Goal: Use online tool/utility: Utilize a website feature to perform a specific function

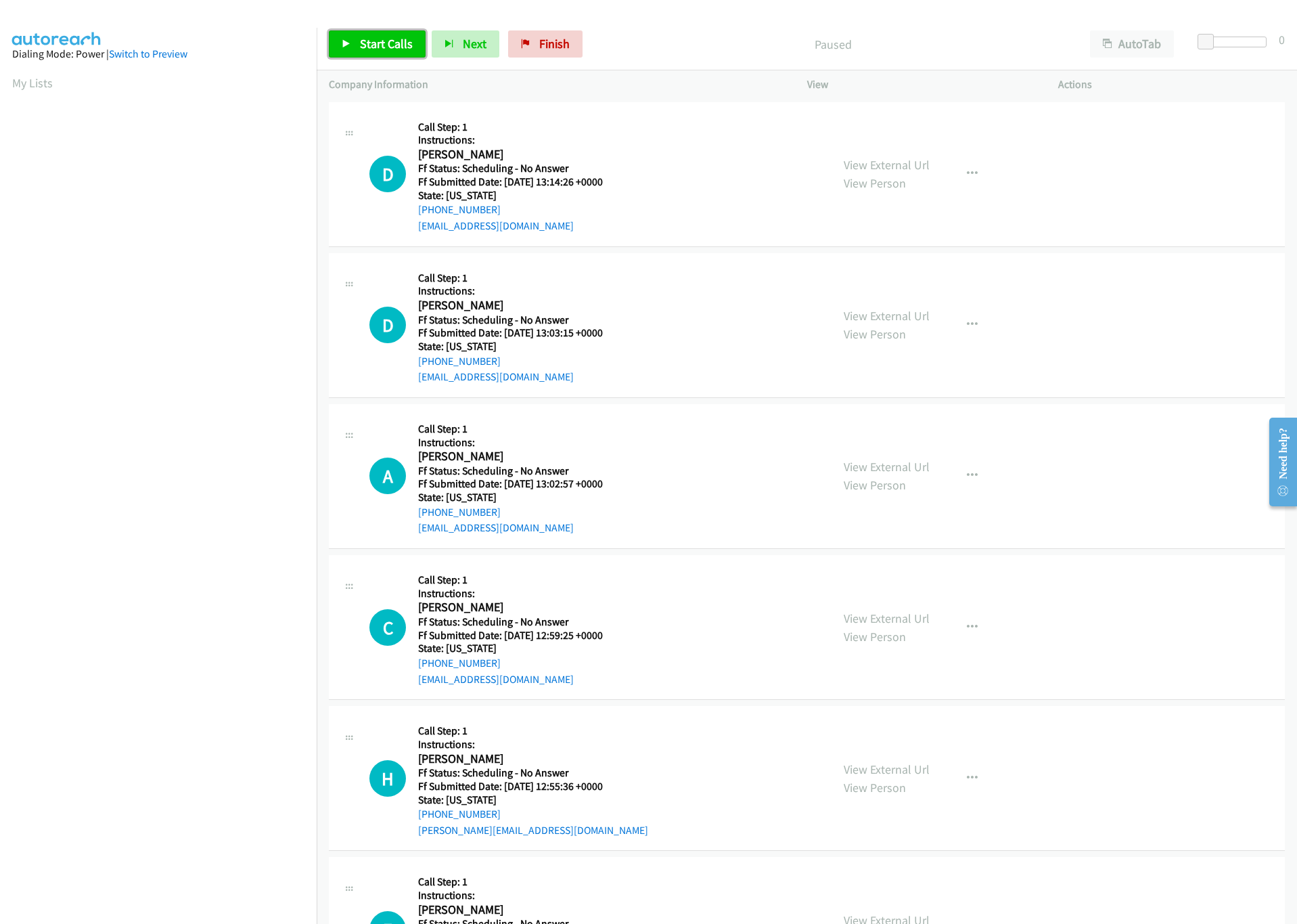
click at [354, 47] on link "Start Calls" at bounding box center [377, 44] width 97 height 27
click at [1224, 42] on div at bounding box center [1229, 41] width 62 height 11
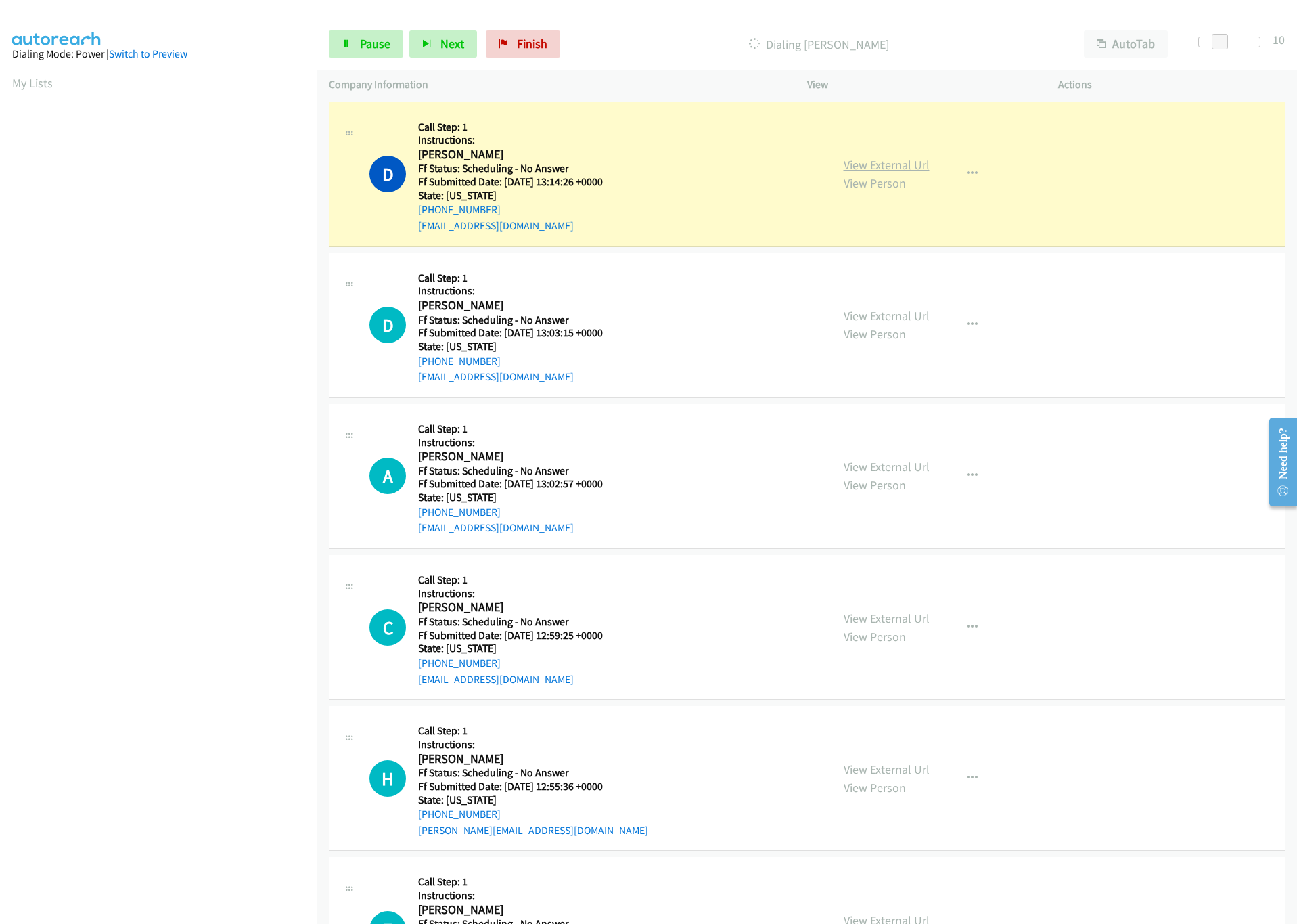
click at [900, 158] on link "View External Url" at bounding box center [887, 165] width 86 height 15
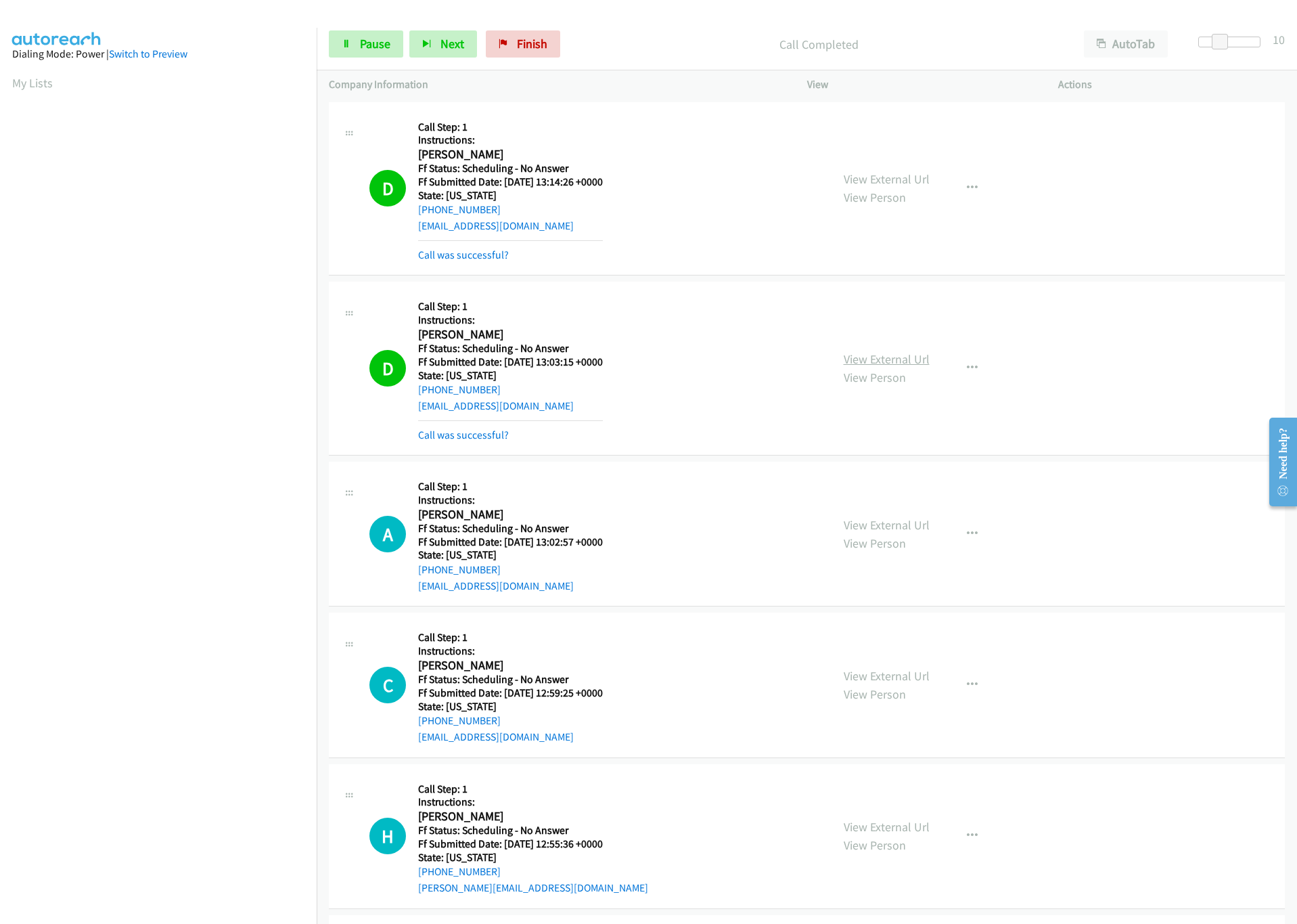
click at [892, 364] on link "View External Url" at bounding box center [887, 358] width 86 height 15
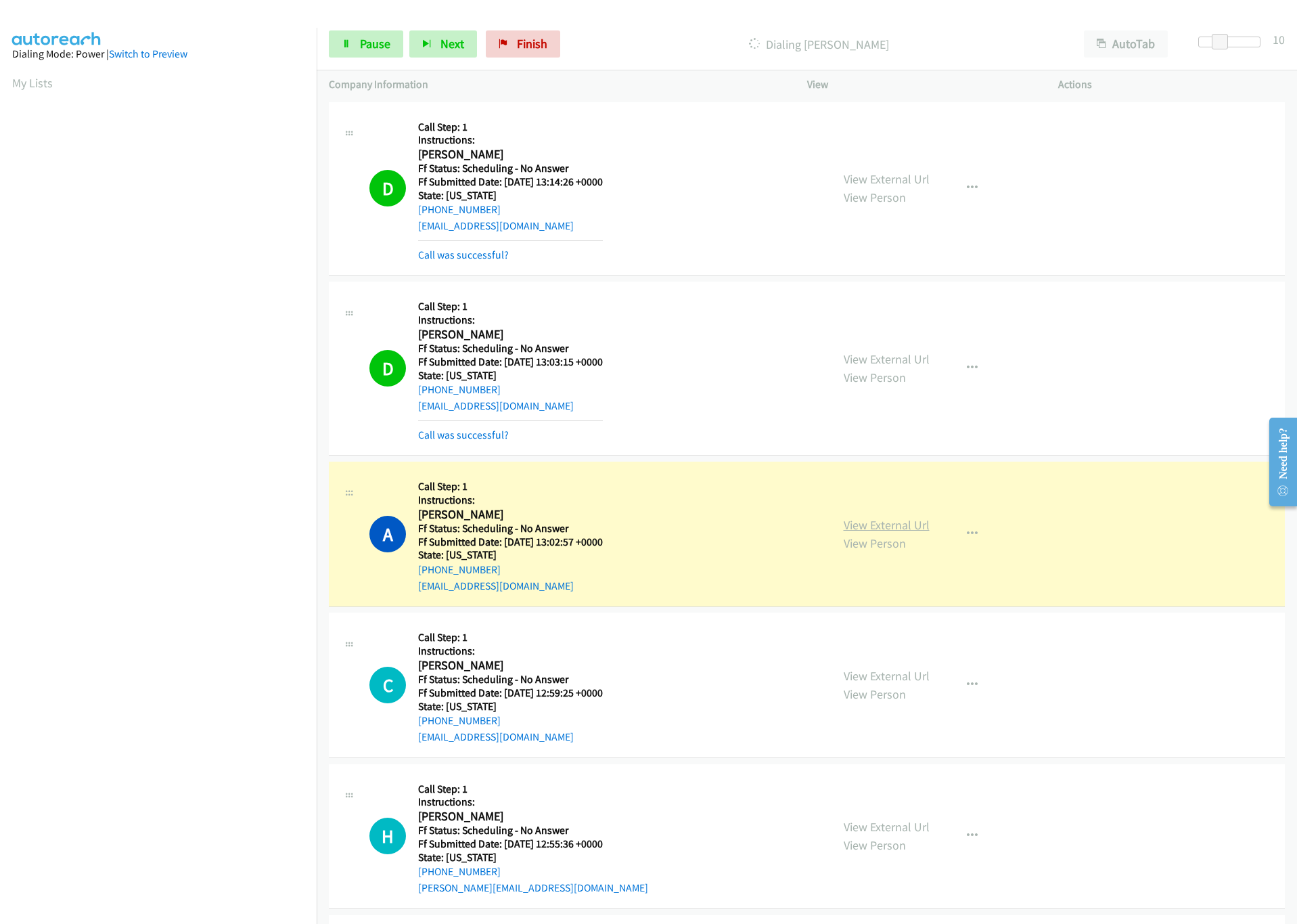
click at [885, 530] on link "View External Url" at bounding box center [887, 524] width 86 height 15
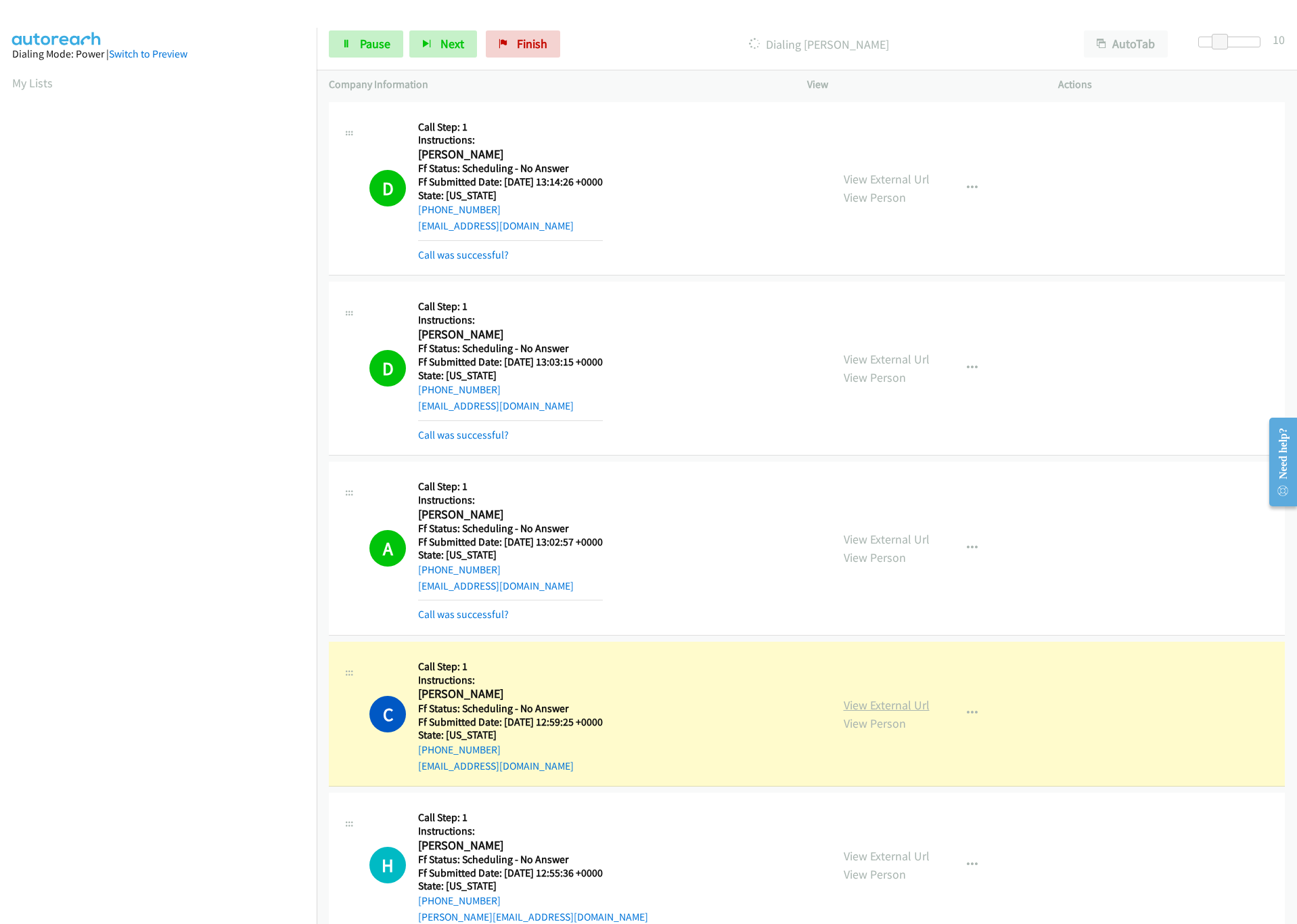
click at [892, 711] on link "View External Url" at bounding box center [887, 705] width 86 height 15
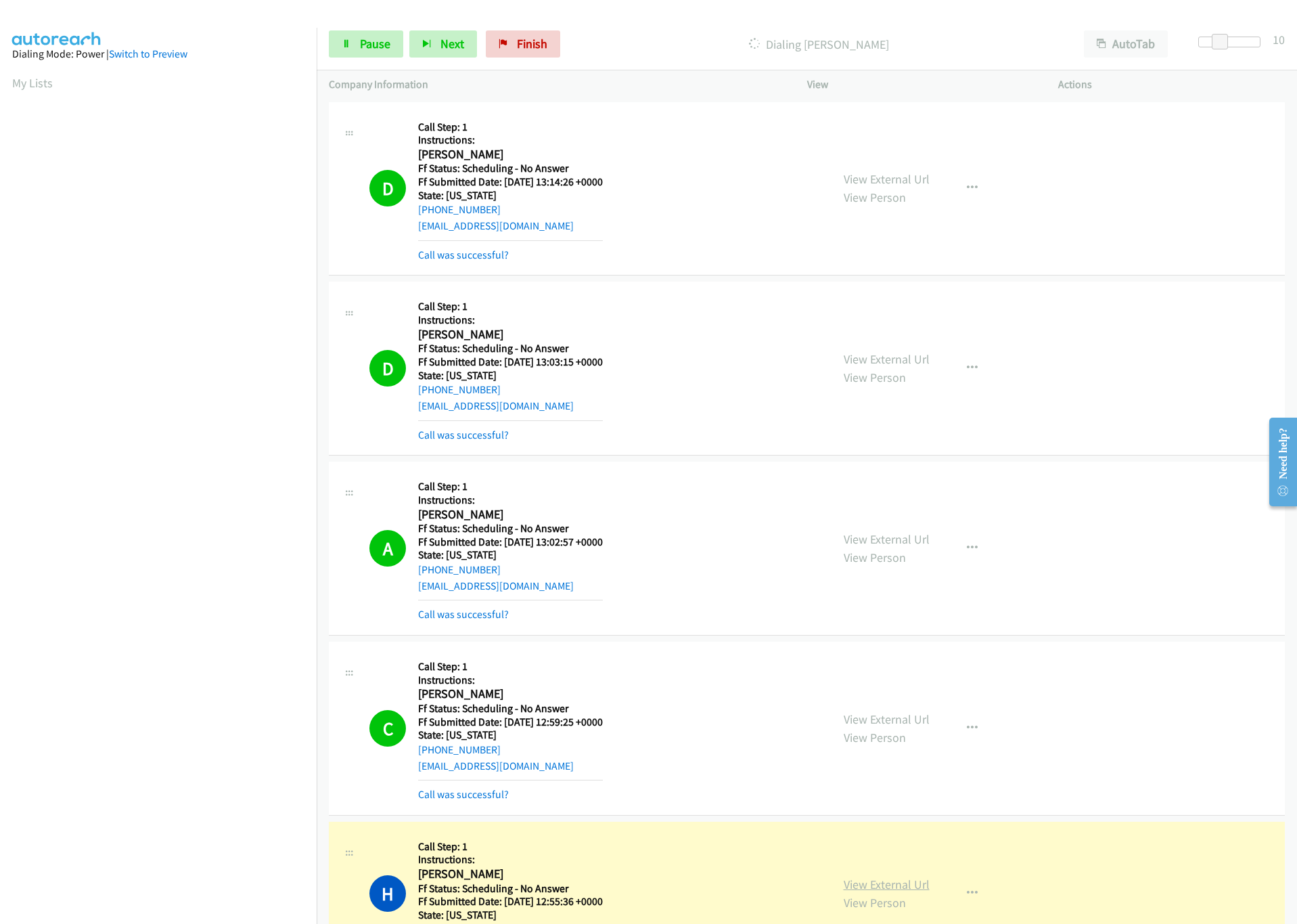
click at [890, 882] on link "View External Url" at bounding box center [887, 884] width 86 height 15
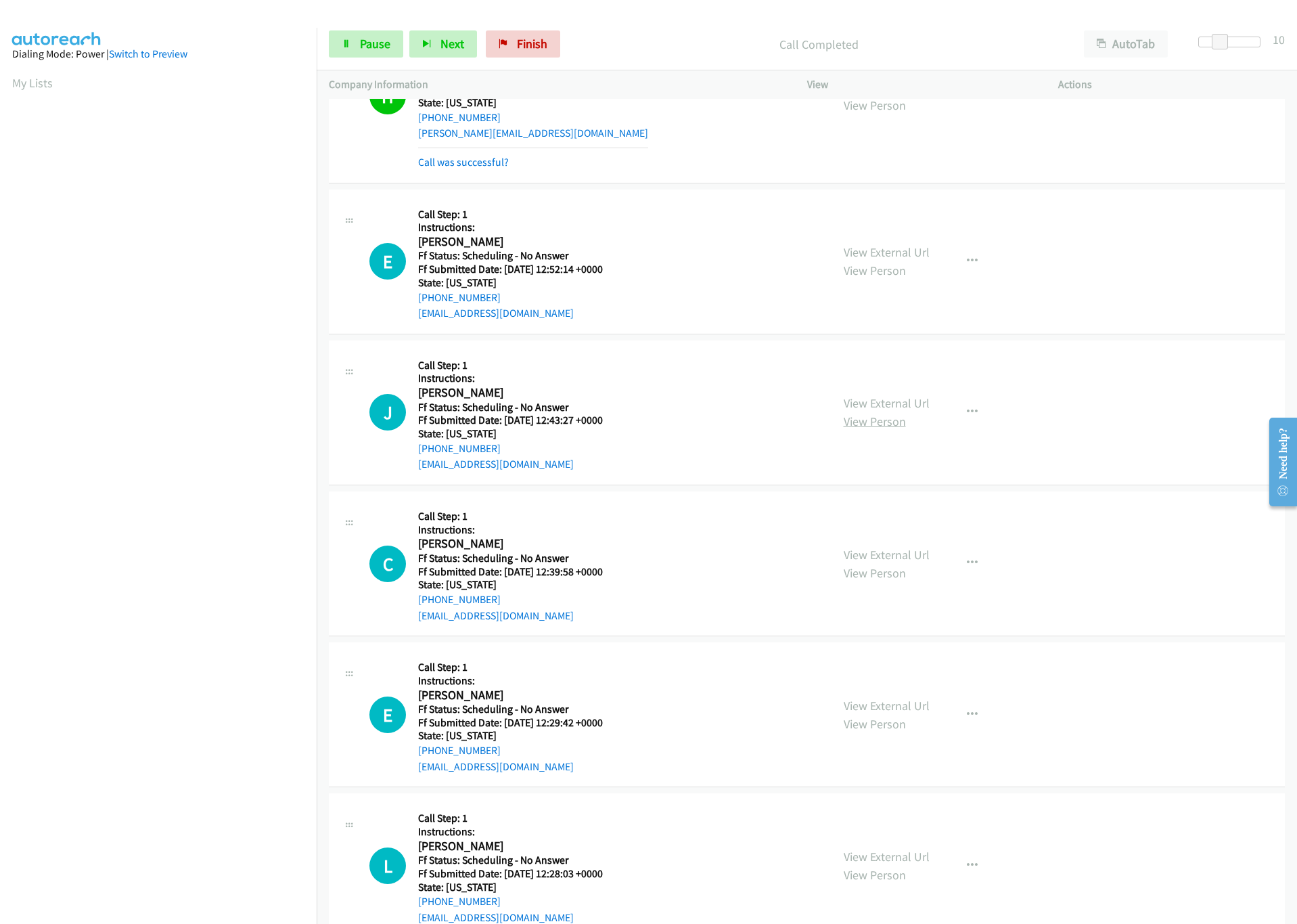
scroll to position [913, 0]
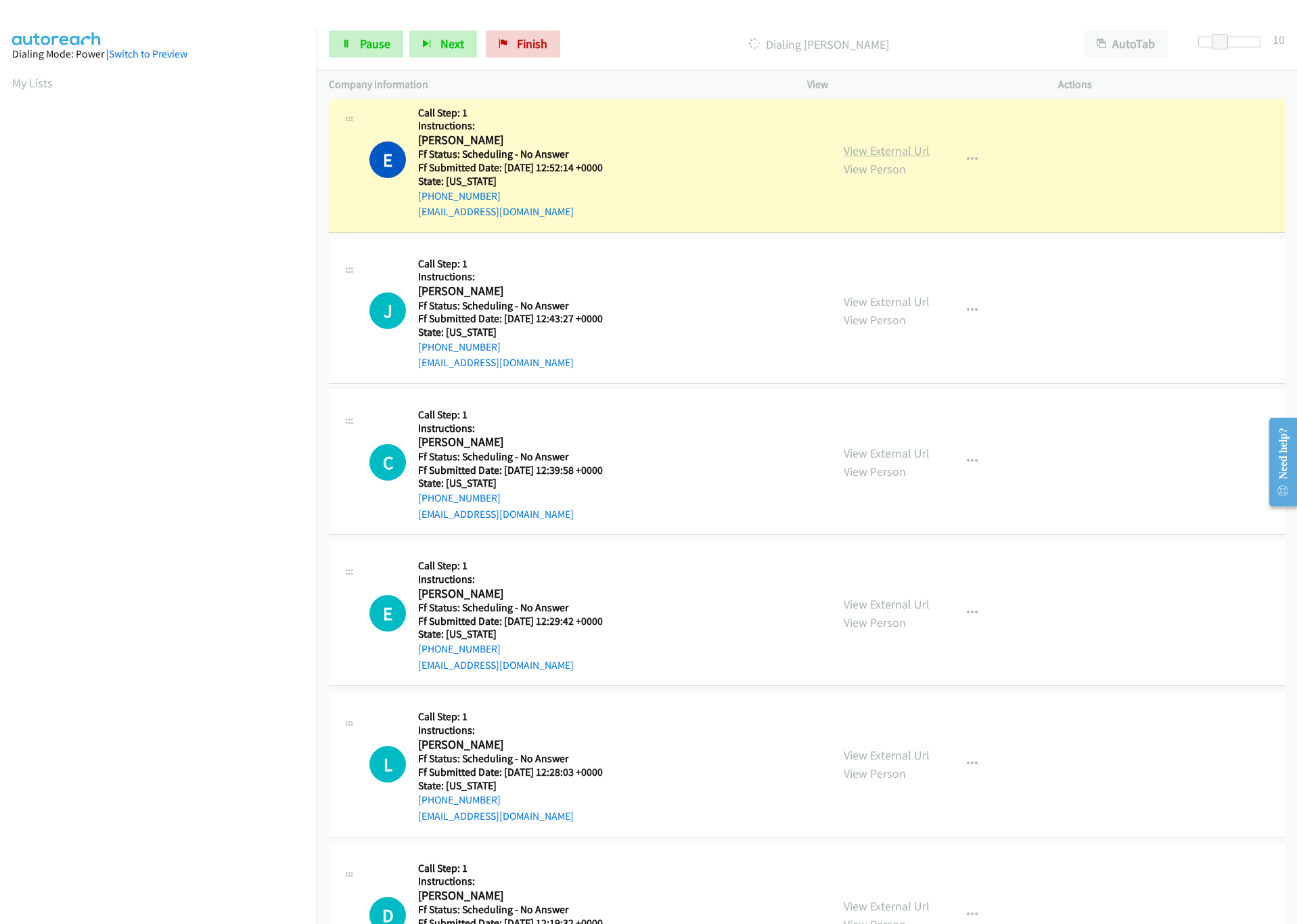
click at [881, 149] on link "View External Url" at bounding box center [887, 150] width 86 height 15
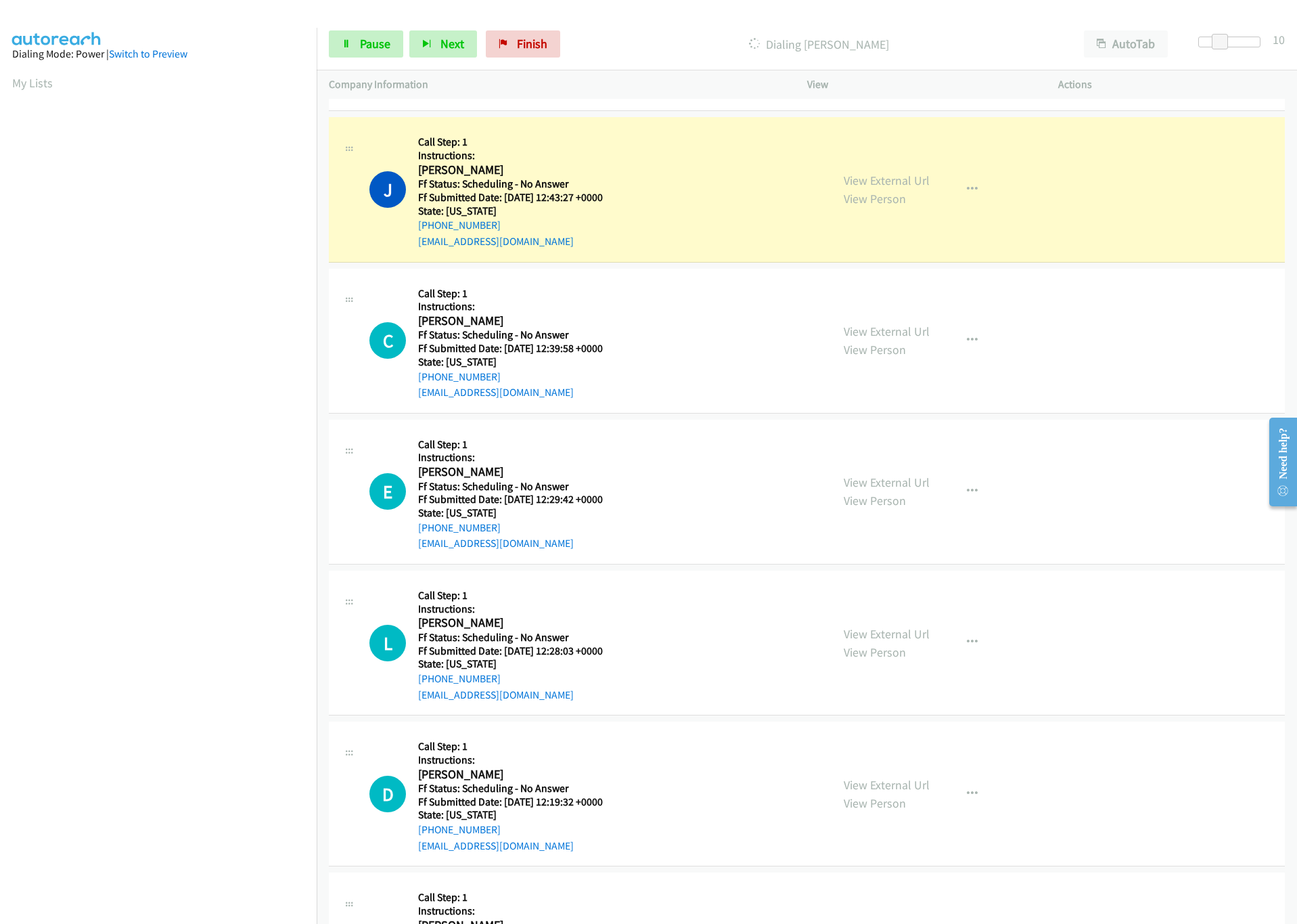
scroll to position [1117, 0]
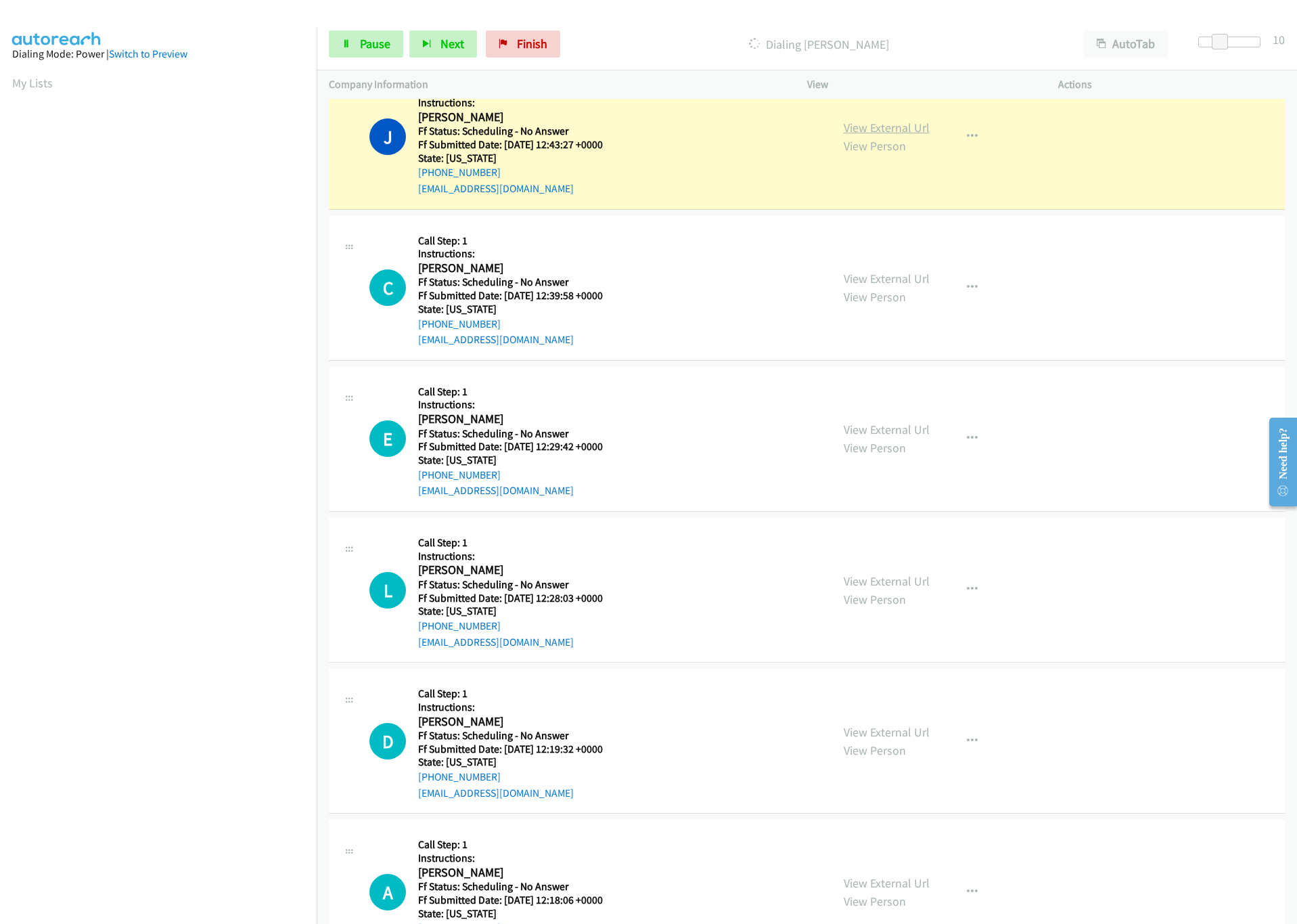
click at [860, 132] on link "View External Url" at bounding box center [887, 127] width 86 height 15
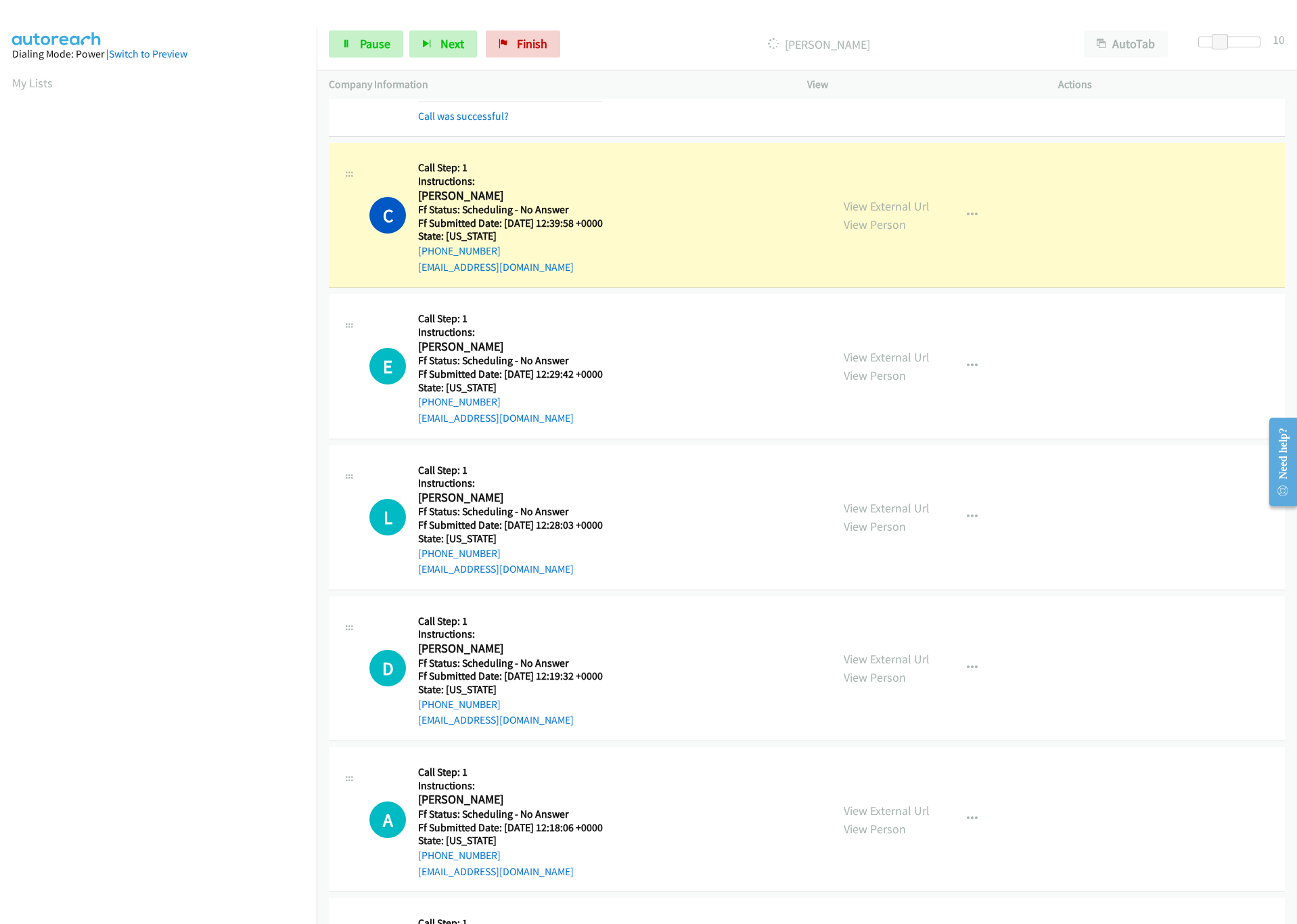
scroll to position [1320, 0]
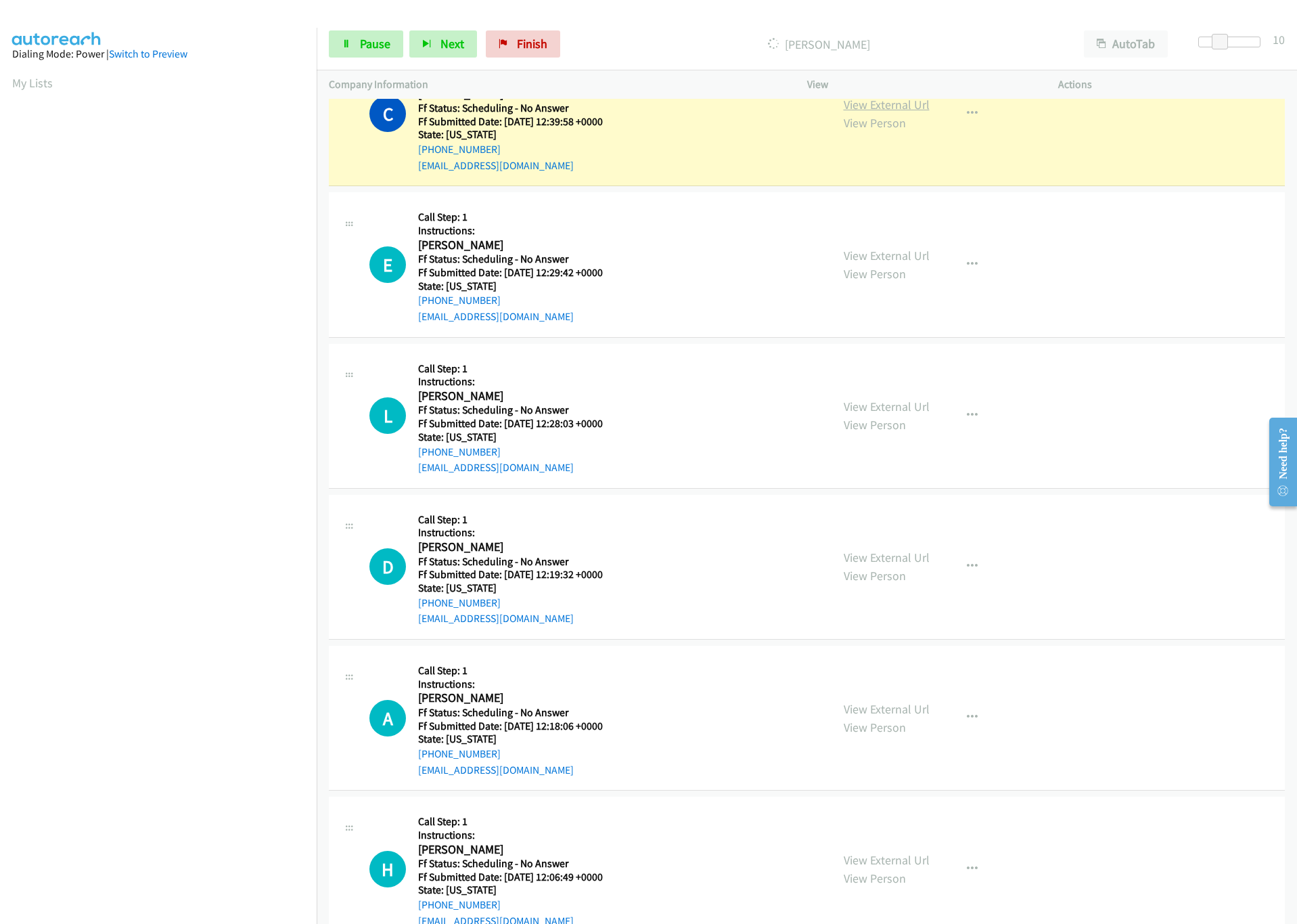
click at [910, 107] on link "View External Url" at bounding box center [887, 104] width 86 height 15
click at [381, 50] on span "Pause" at bounding box center [376, 43] width 31 height 15
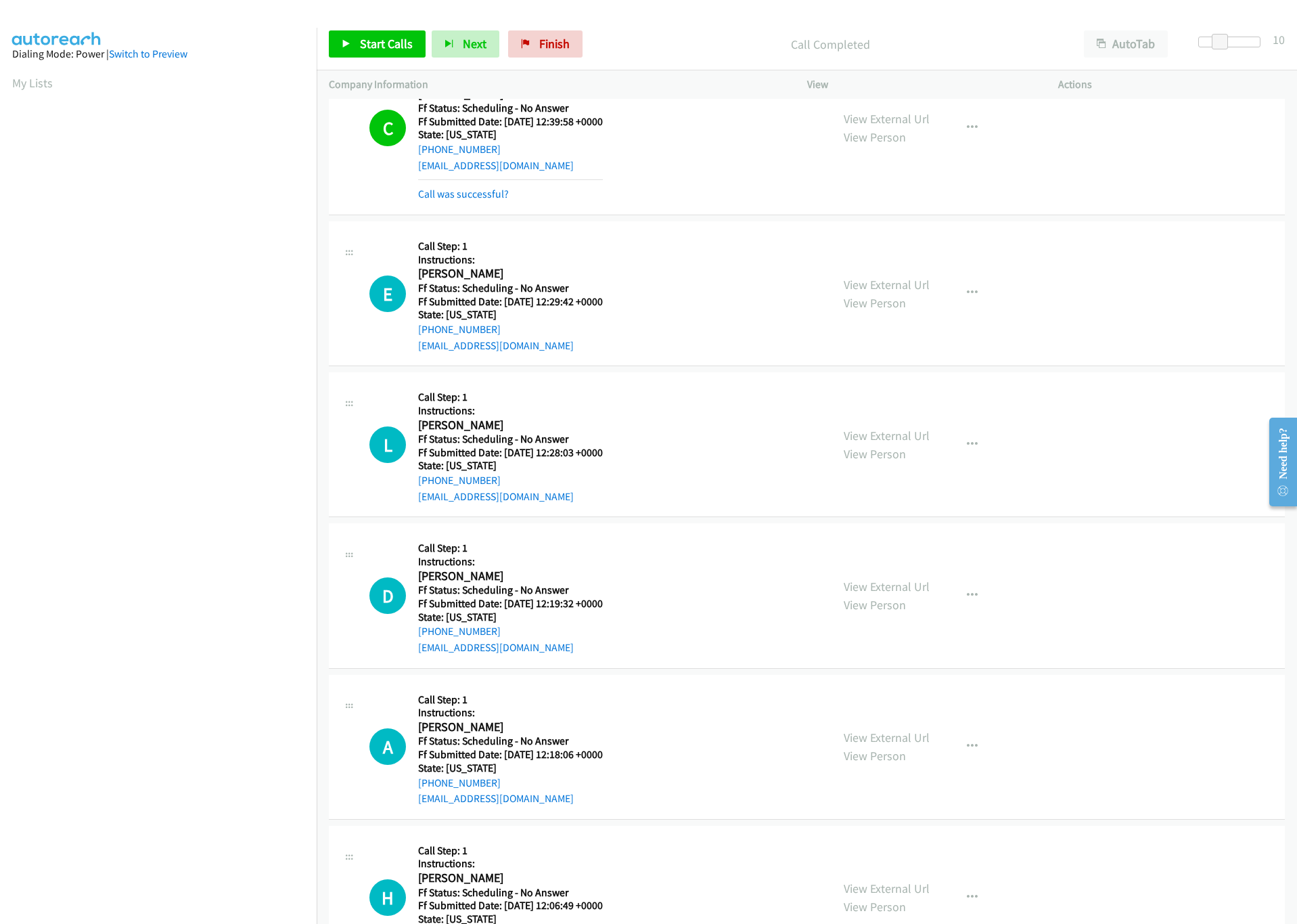
scroll to position [1334, 0]
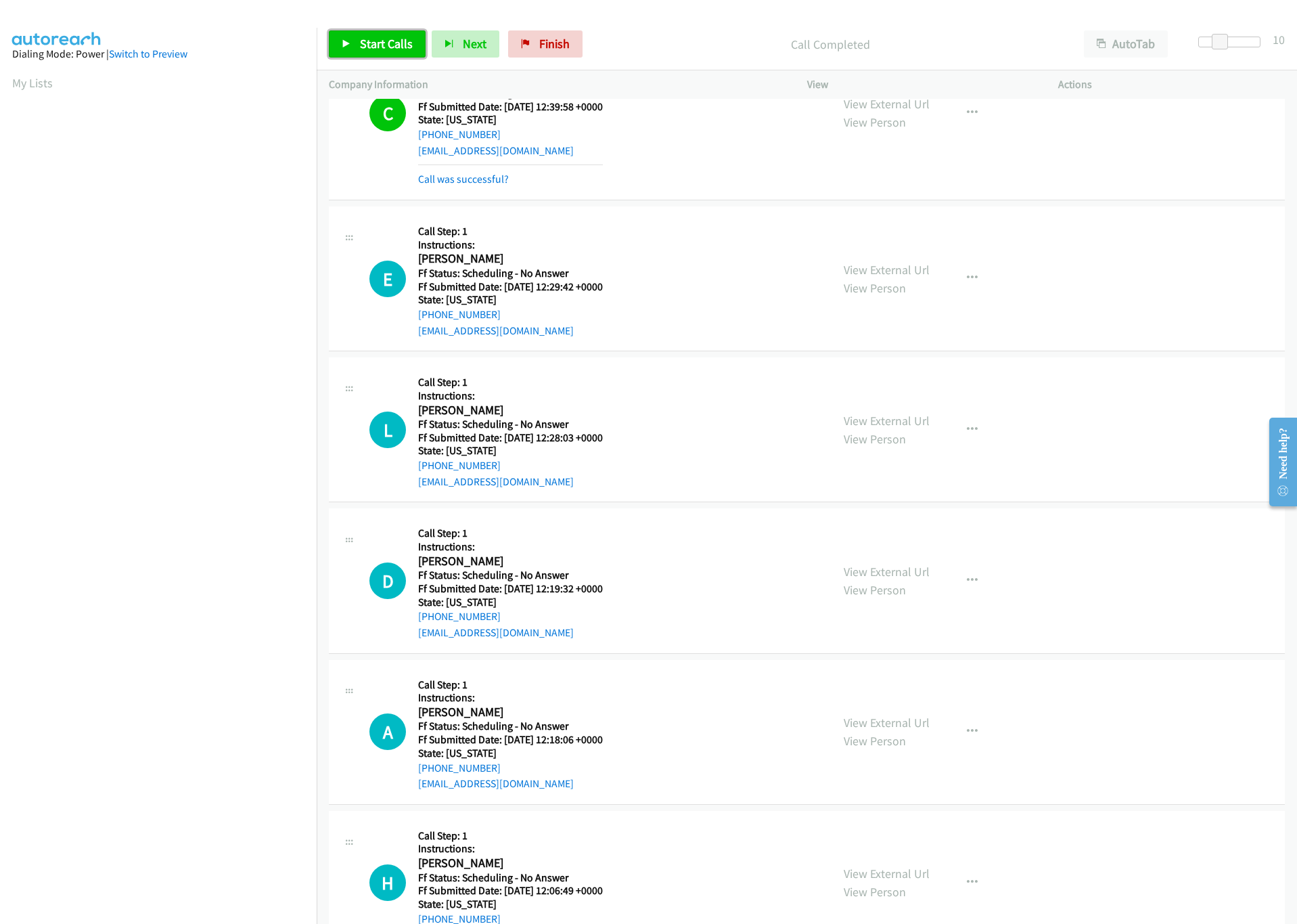
click at [370, 37] on span "Start Calls" at bounding box center [386, 43] width 53 height 15
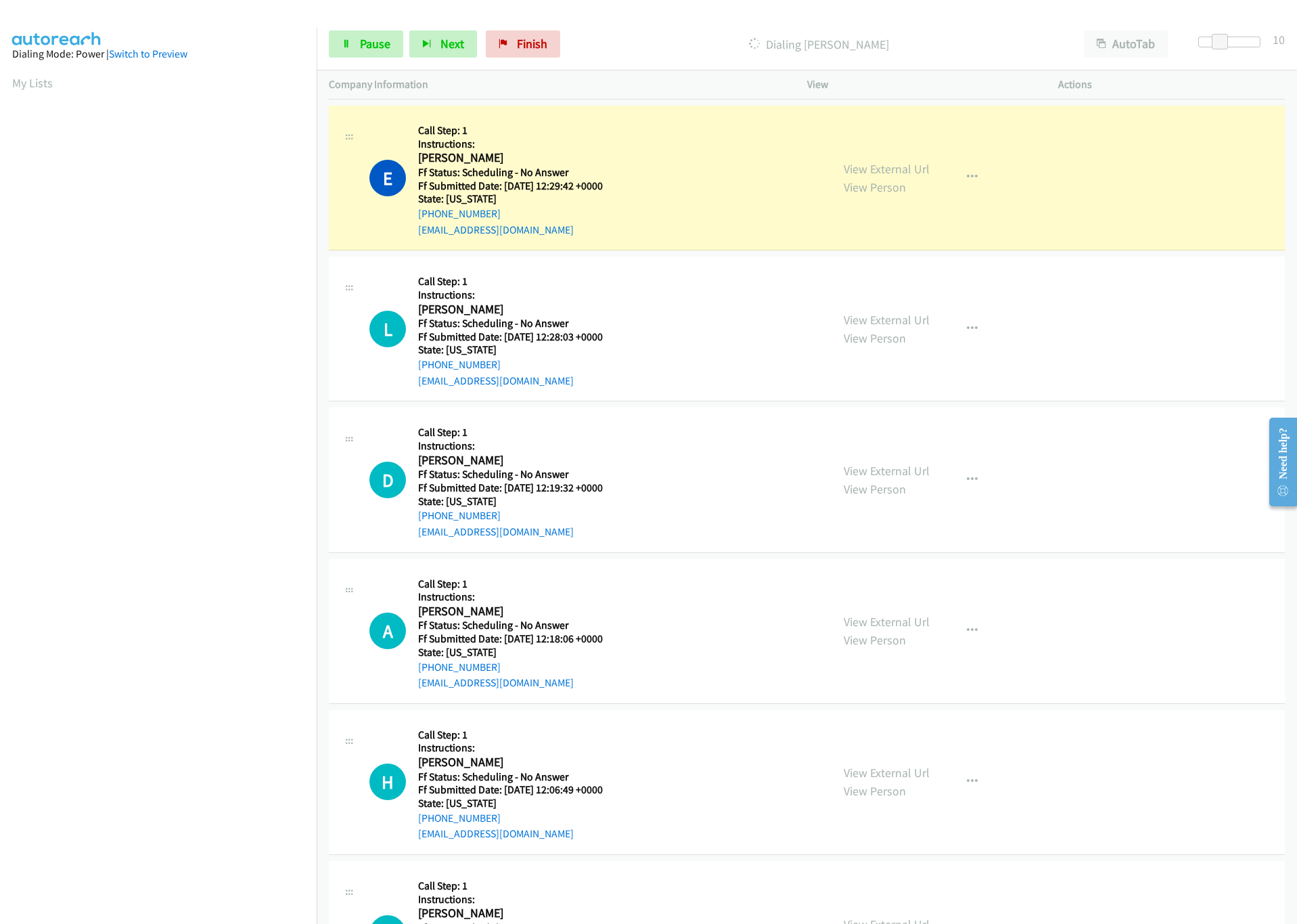
scroll to position [1436, 0]
click at [853, 174] on link "View External Url" at bounding box center [887, 168] width 86 height 15
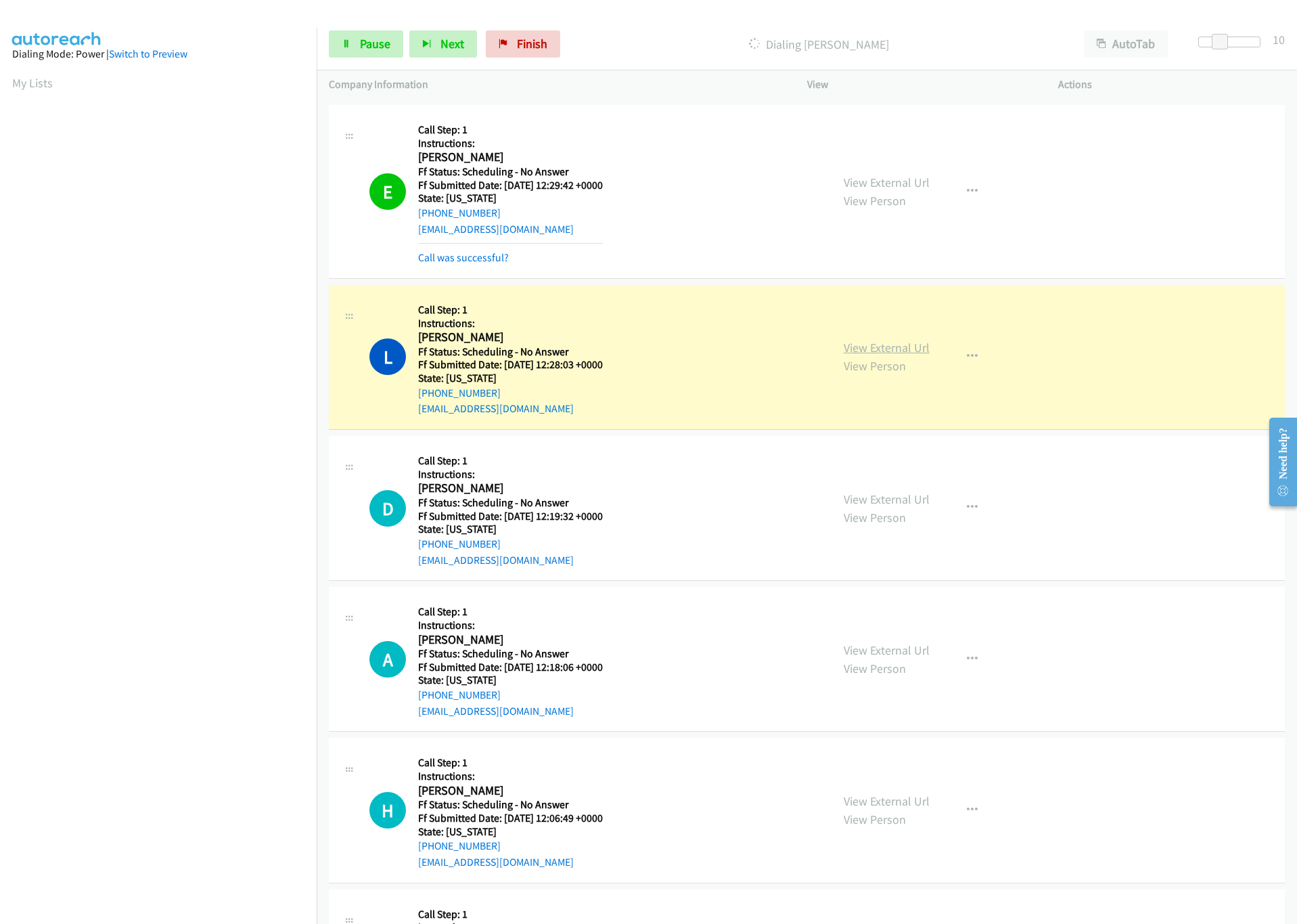
click at [892, 348] on link "View External Url" at bounding box center [887, 347] width 86 height 15
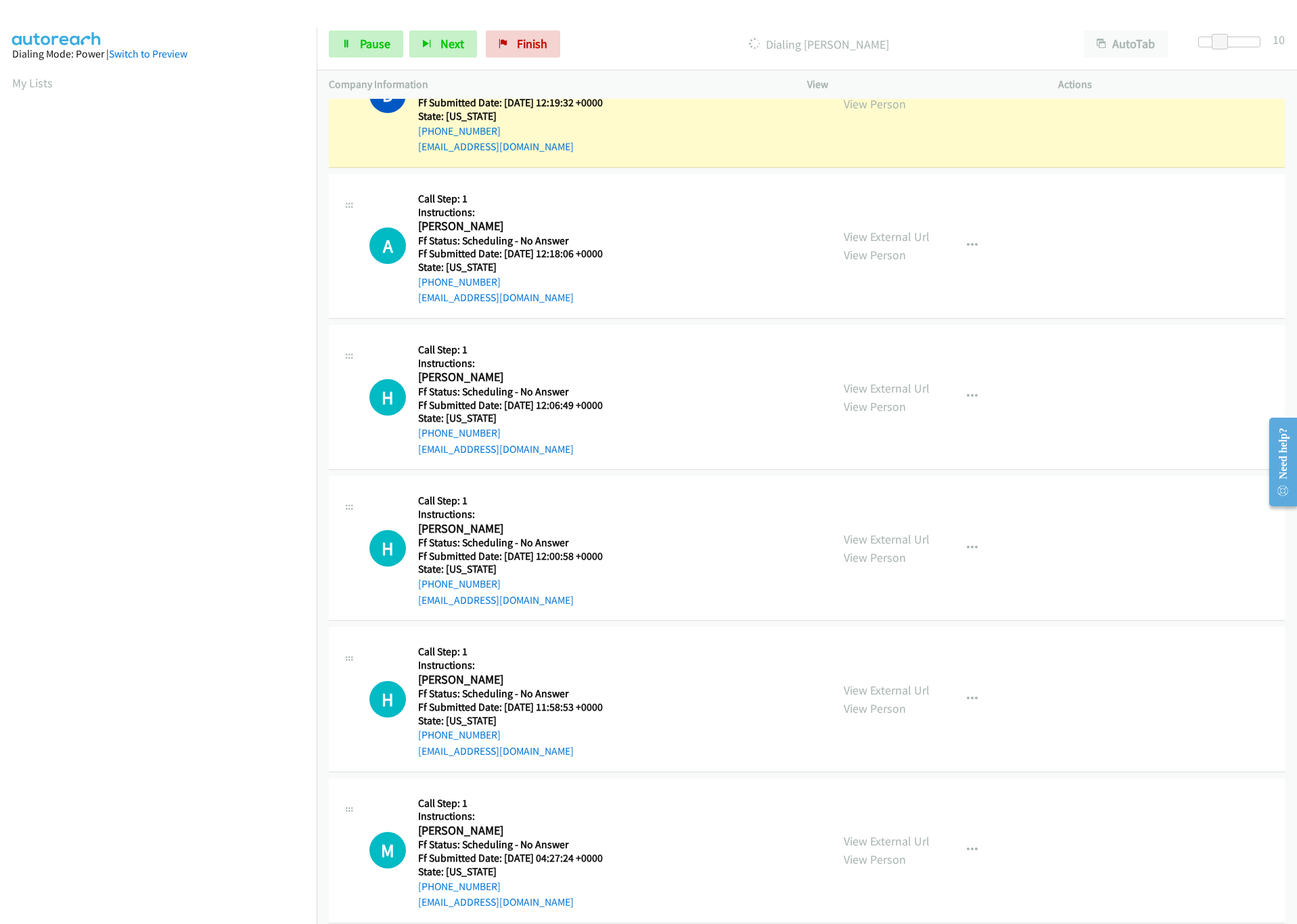
scroll to position [1842, 0]
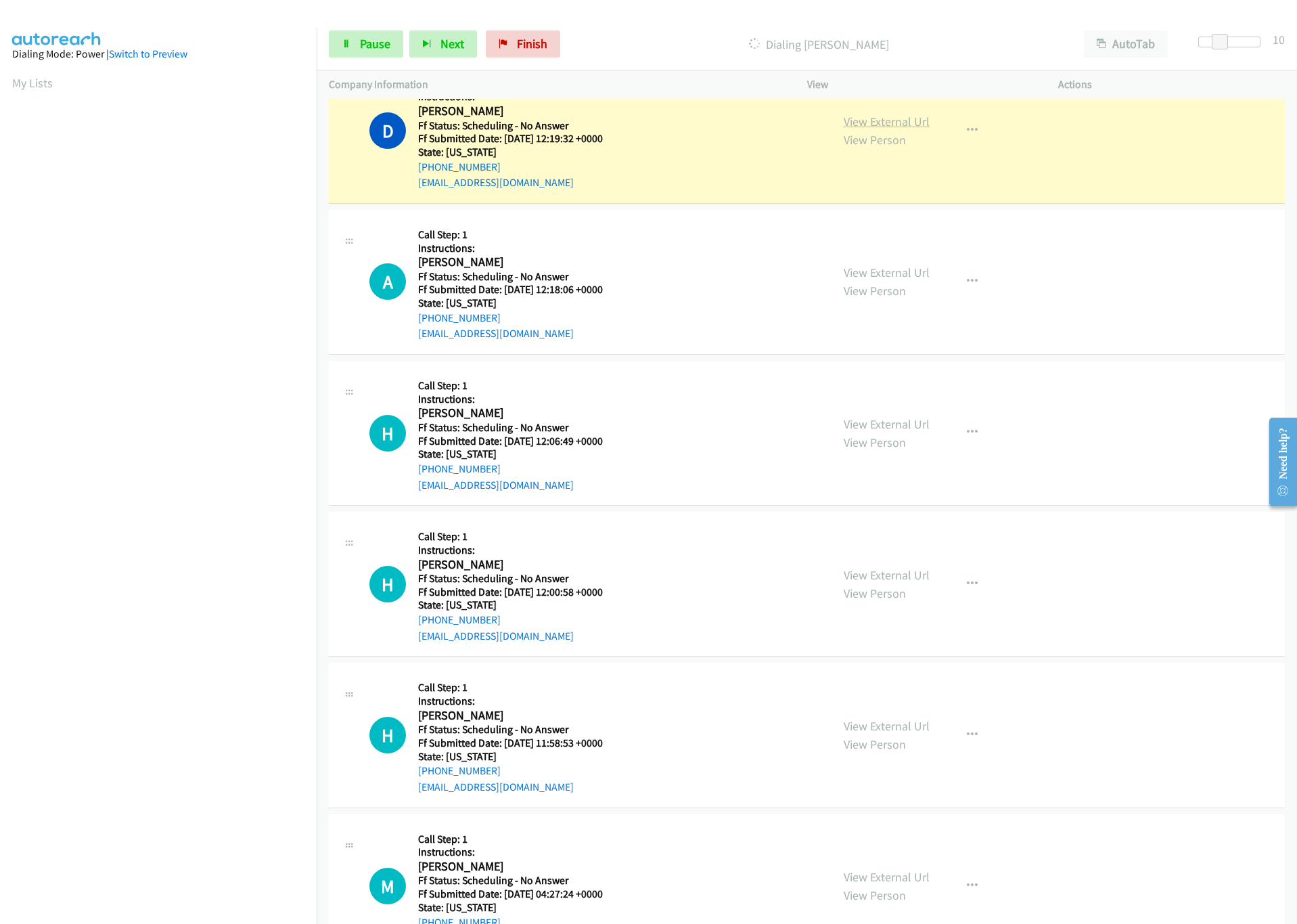
click at [890, 127] on link "View External Url" at bounding box center [887, 122] width 86 height 15
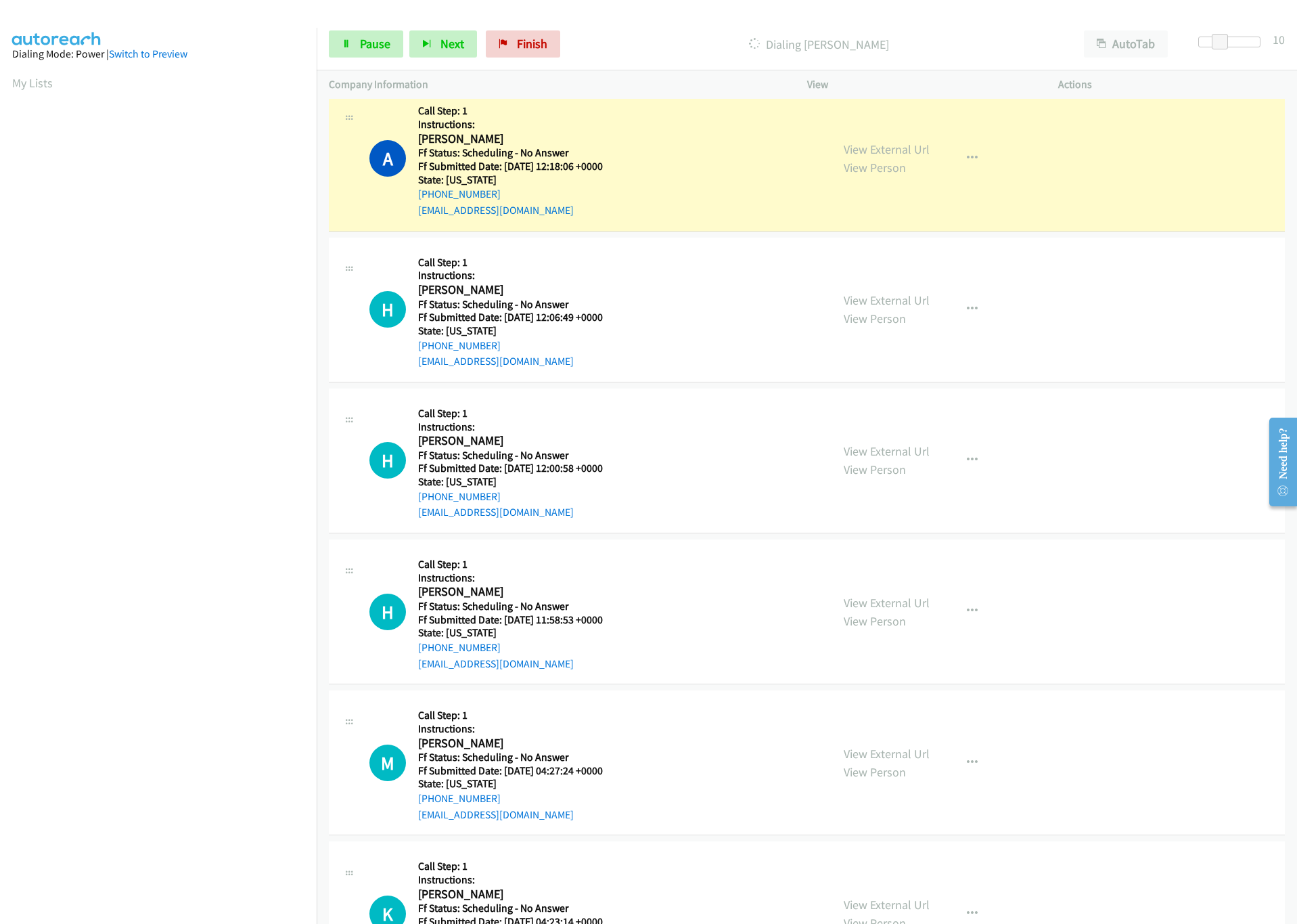
scroll to position [2044, 0]
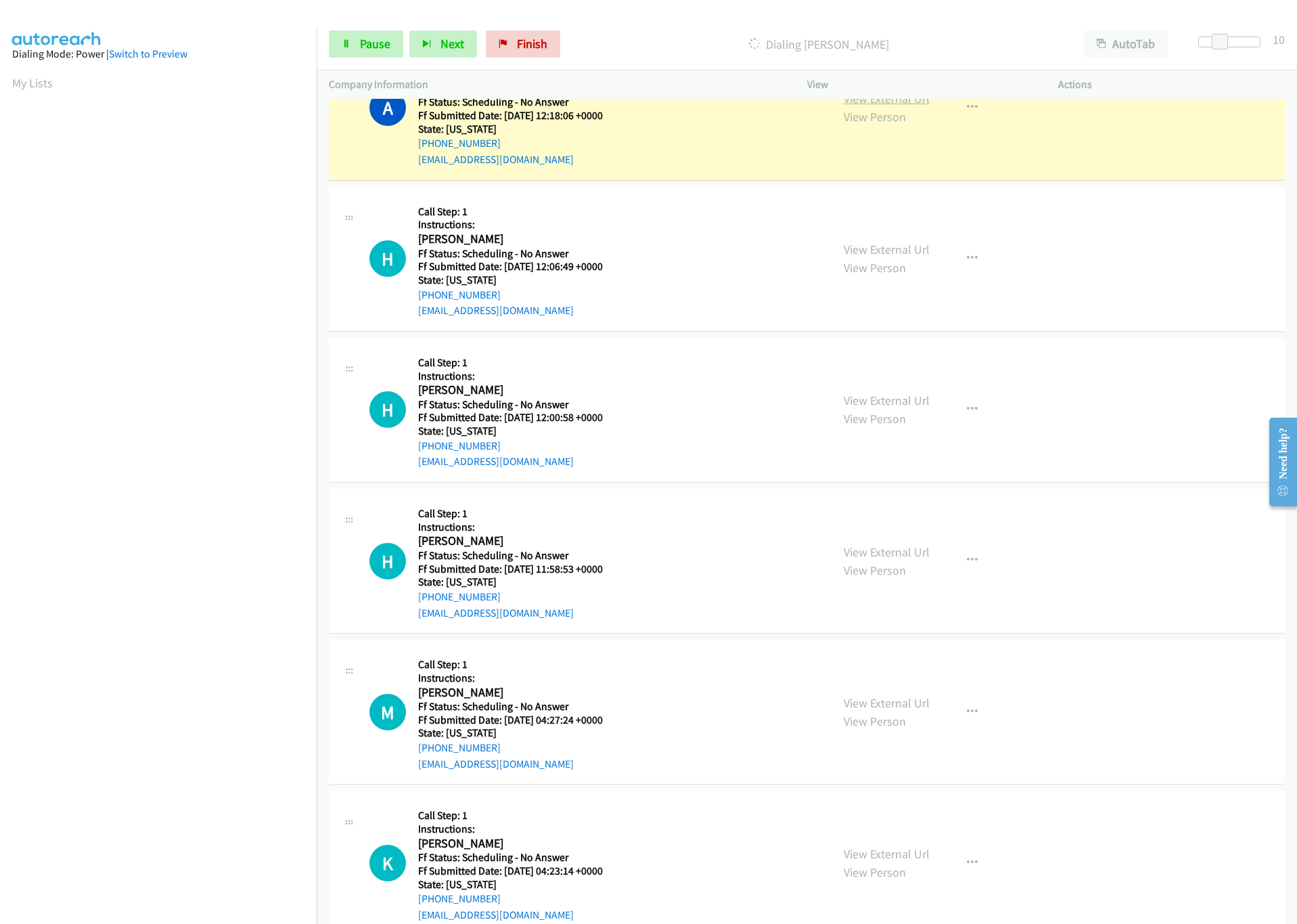
click at [883, 104] on link "View External Url" at bounding box center [887, 99] width 86 height 15
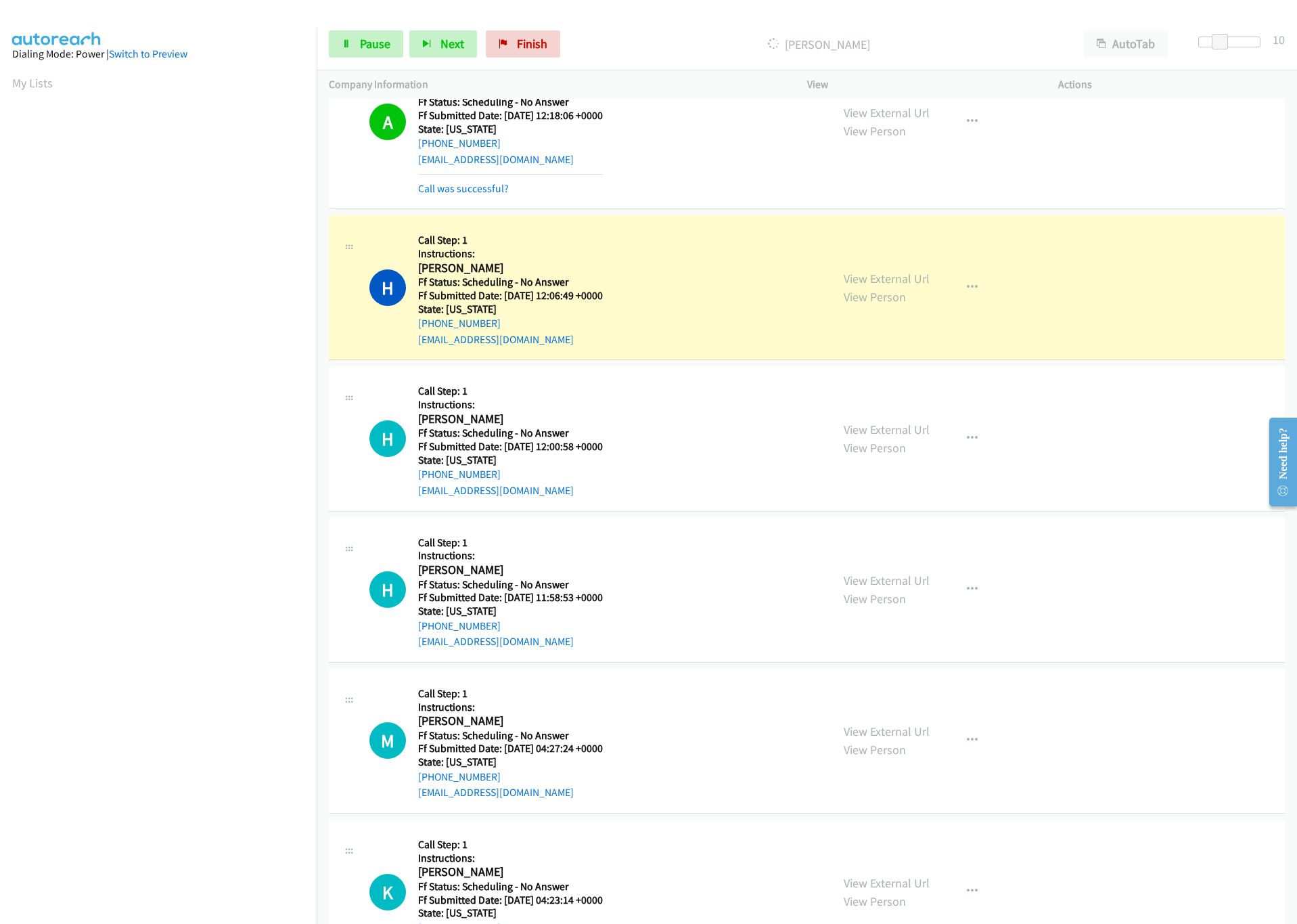
scroll to position [2059, 0]
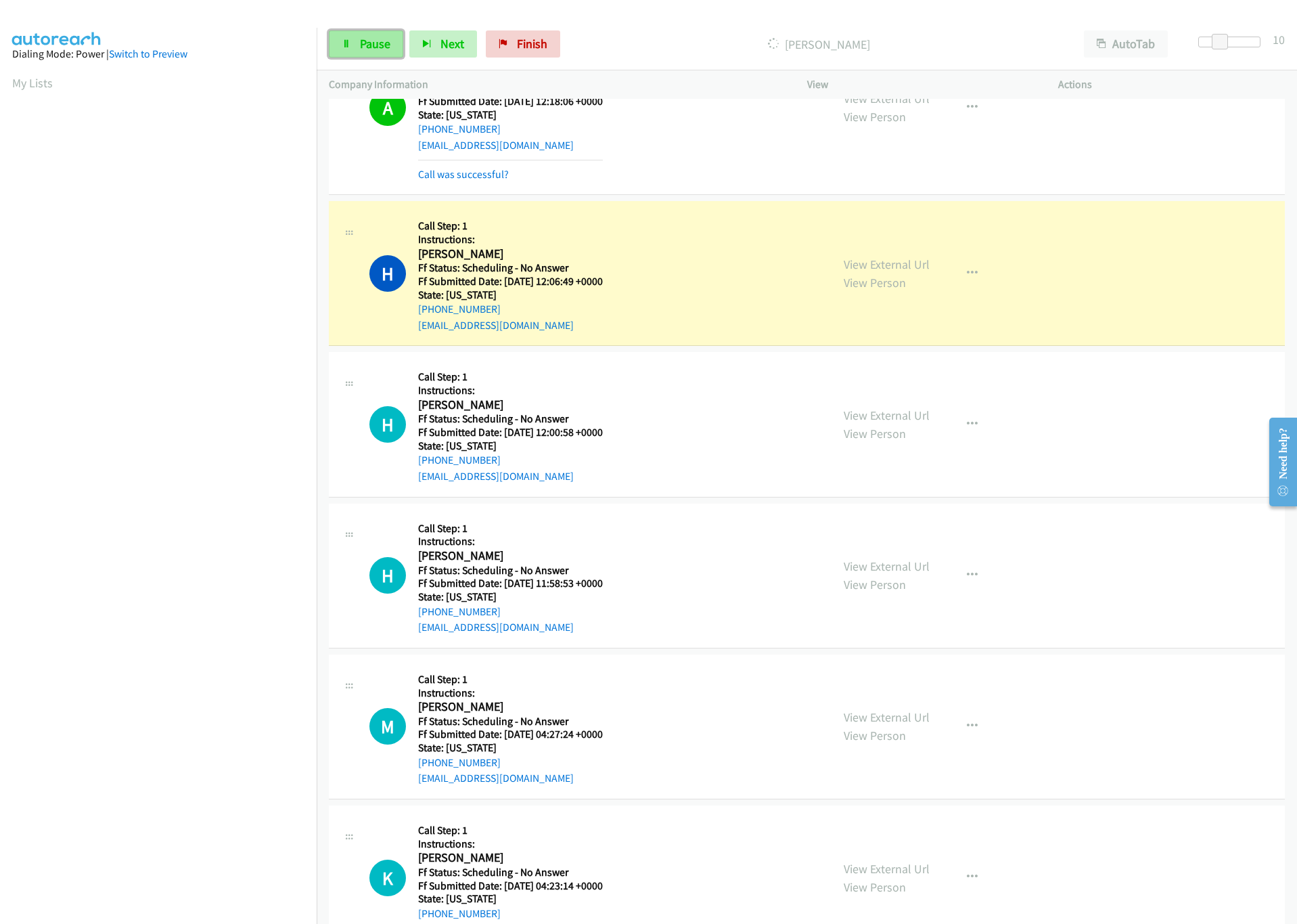
click at [358, 35] on link "Pause" at bounding box center [366, 44] width 75 height 27
click at [888, 268] on link "View External Url" at bounding box center [887, 265] width 86 height 15
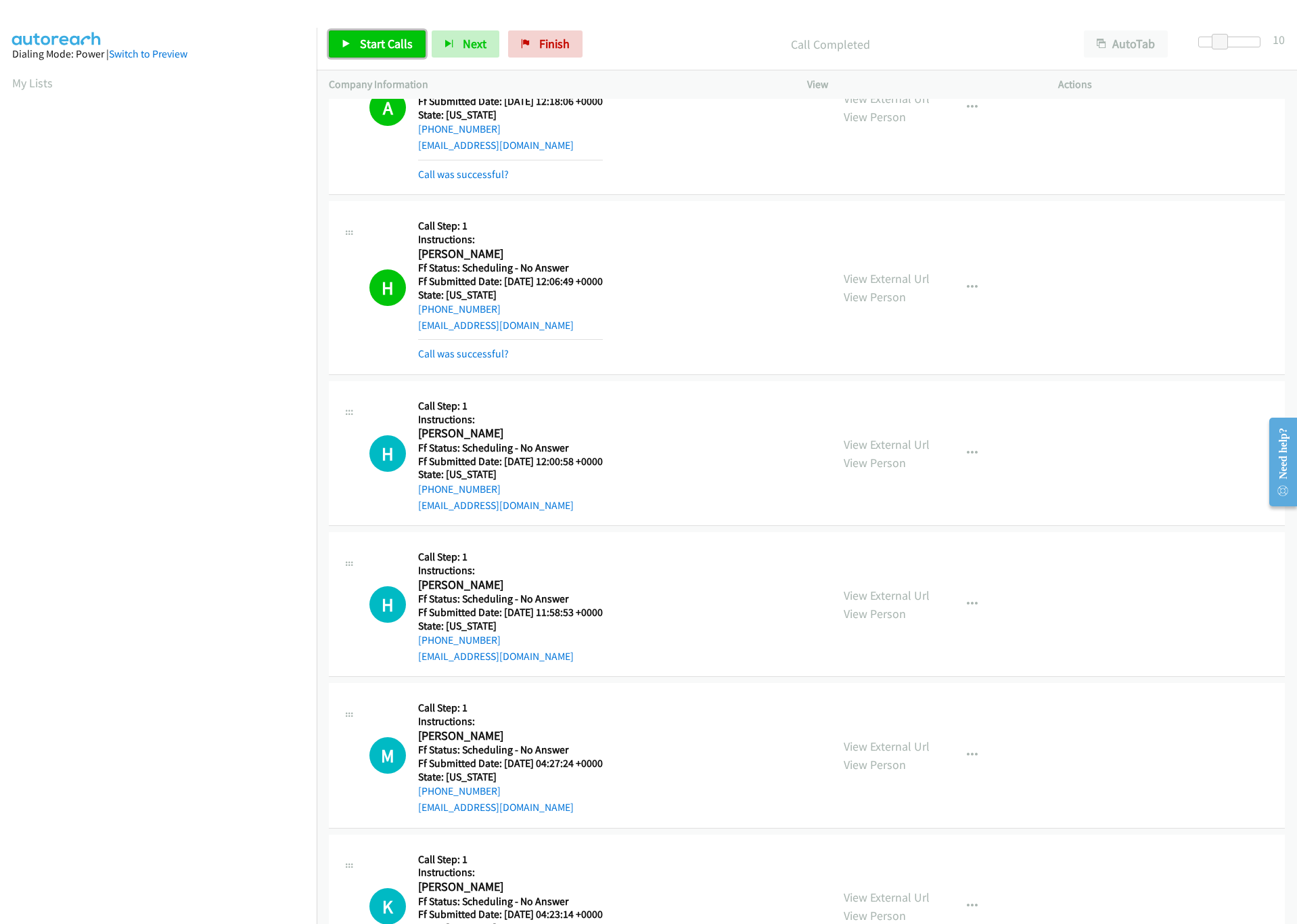
click at [396, 56] on link "Start Calls" at bounding box center [377, 44] width 97 height 27
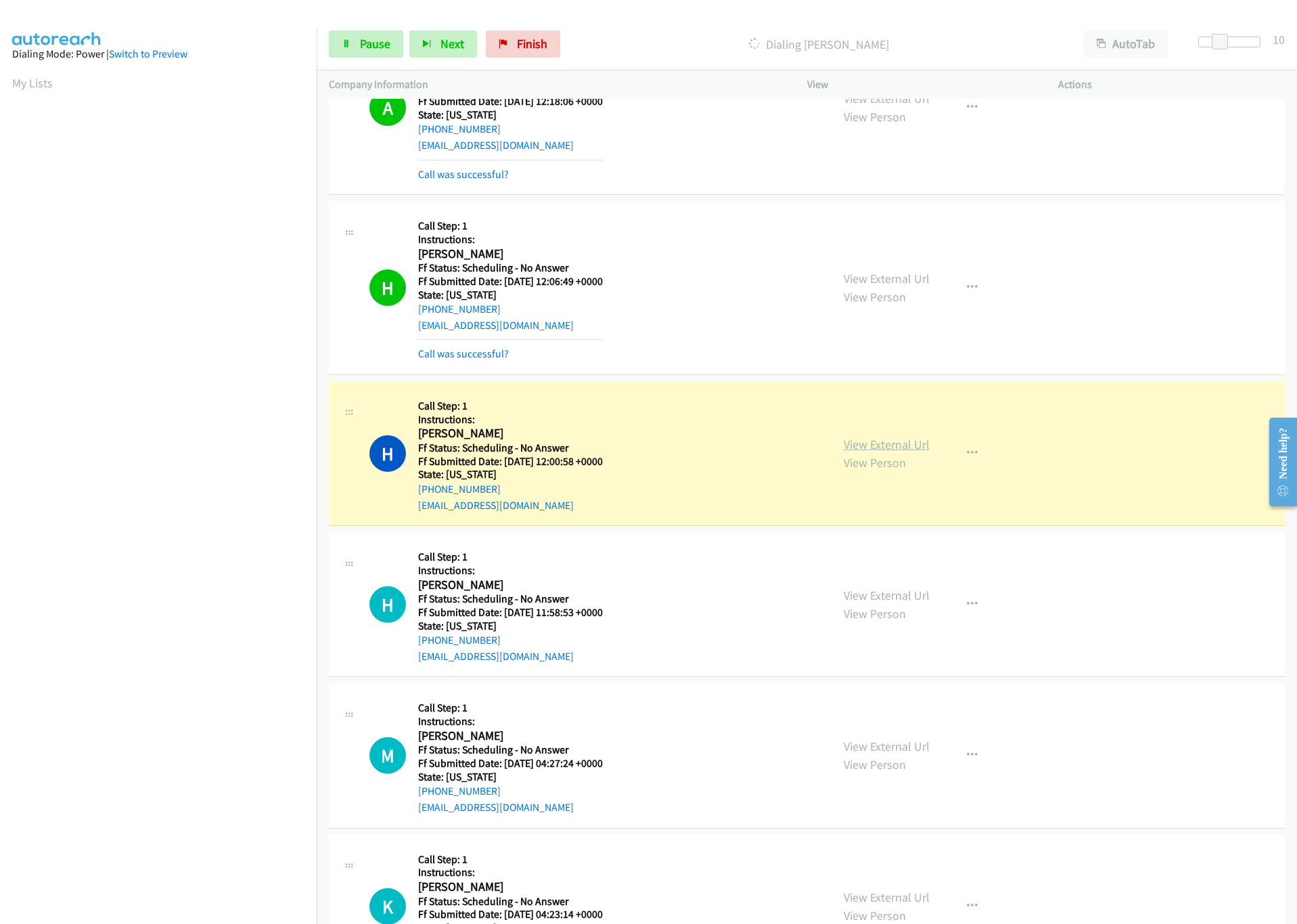
click at [867, 450] on link "View External Url" at bounding box center [887, 444] width 86 height 15
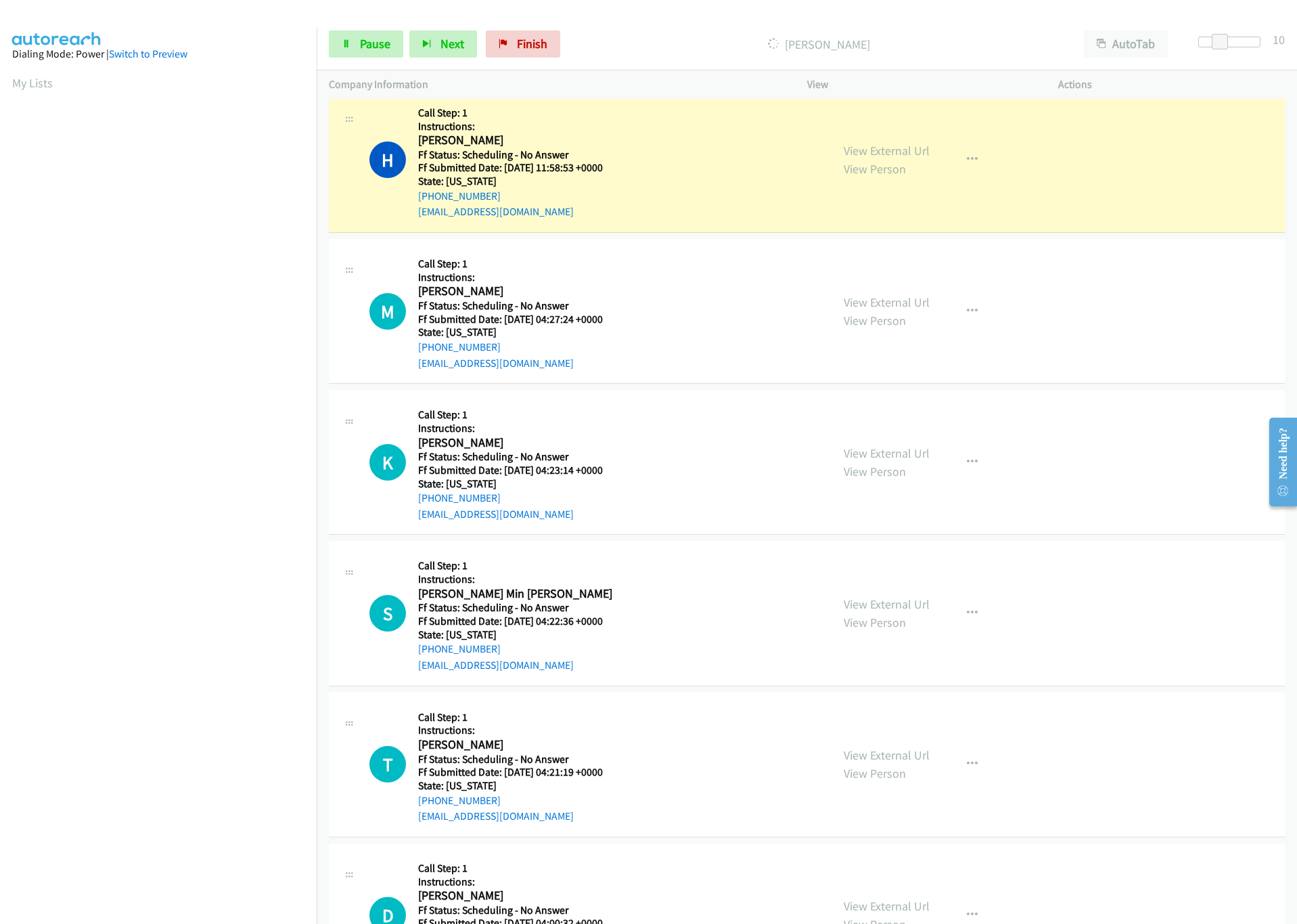
scroll to position [2567, 0]
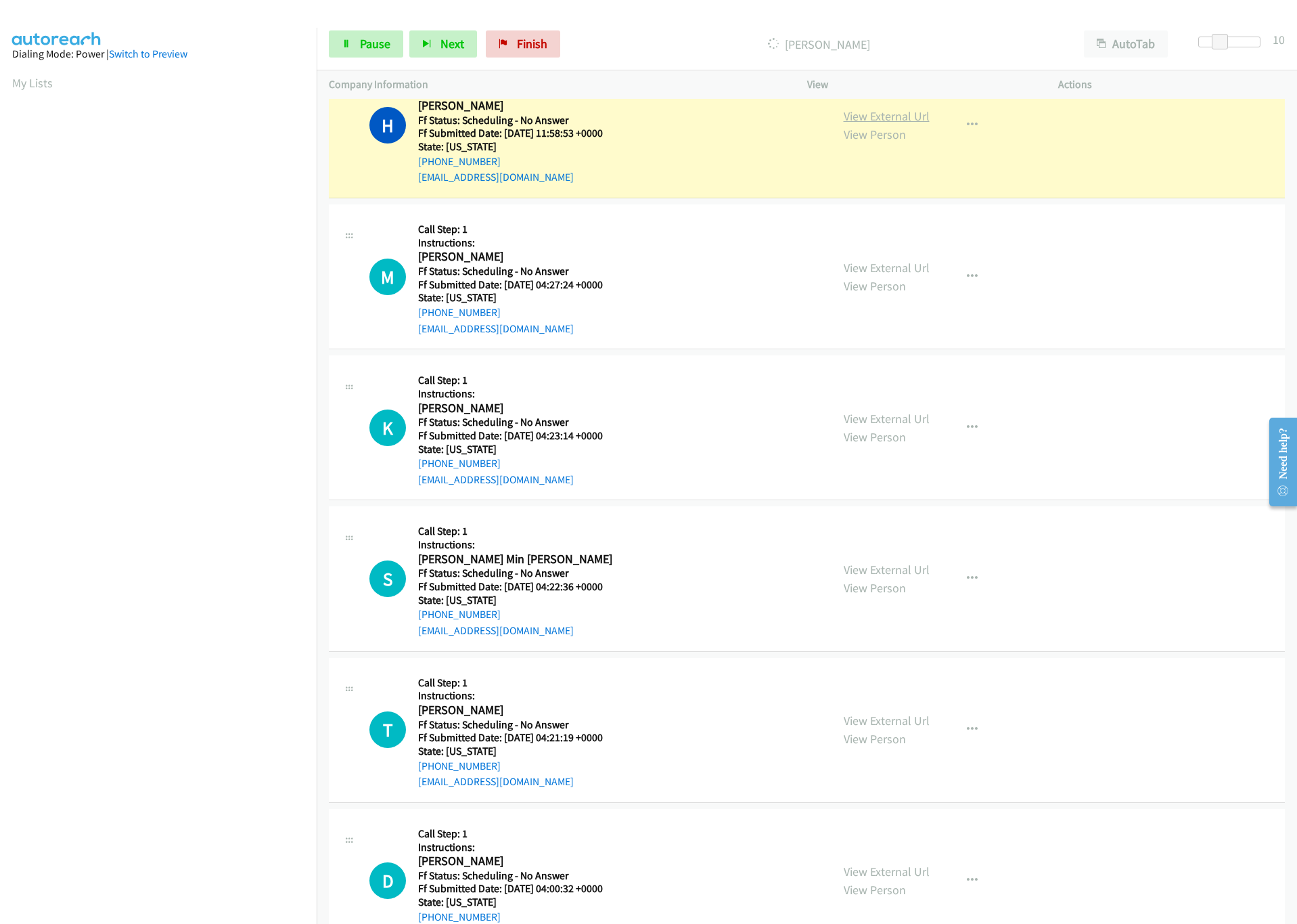
click at [911, 124] on link "View External Url" at bounding box center [887, 116] width 86 height 15
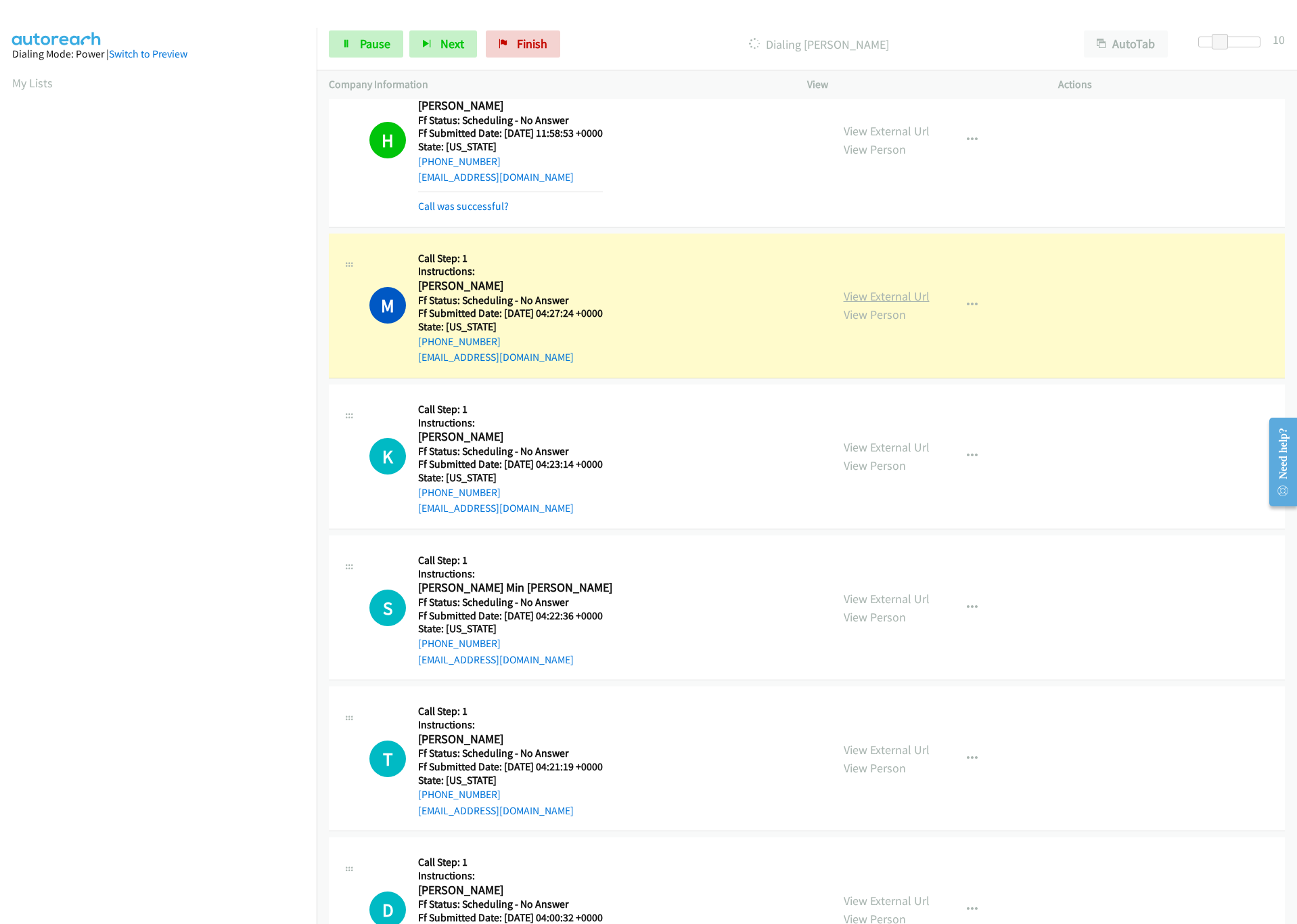
click at [911, 304] on link "View External Url" at bounding box center [887, 296] width 86 height 15
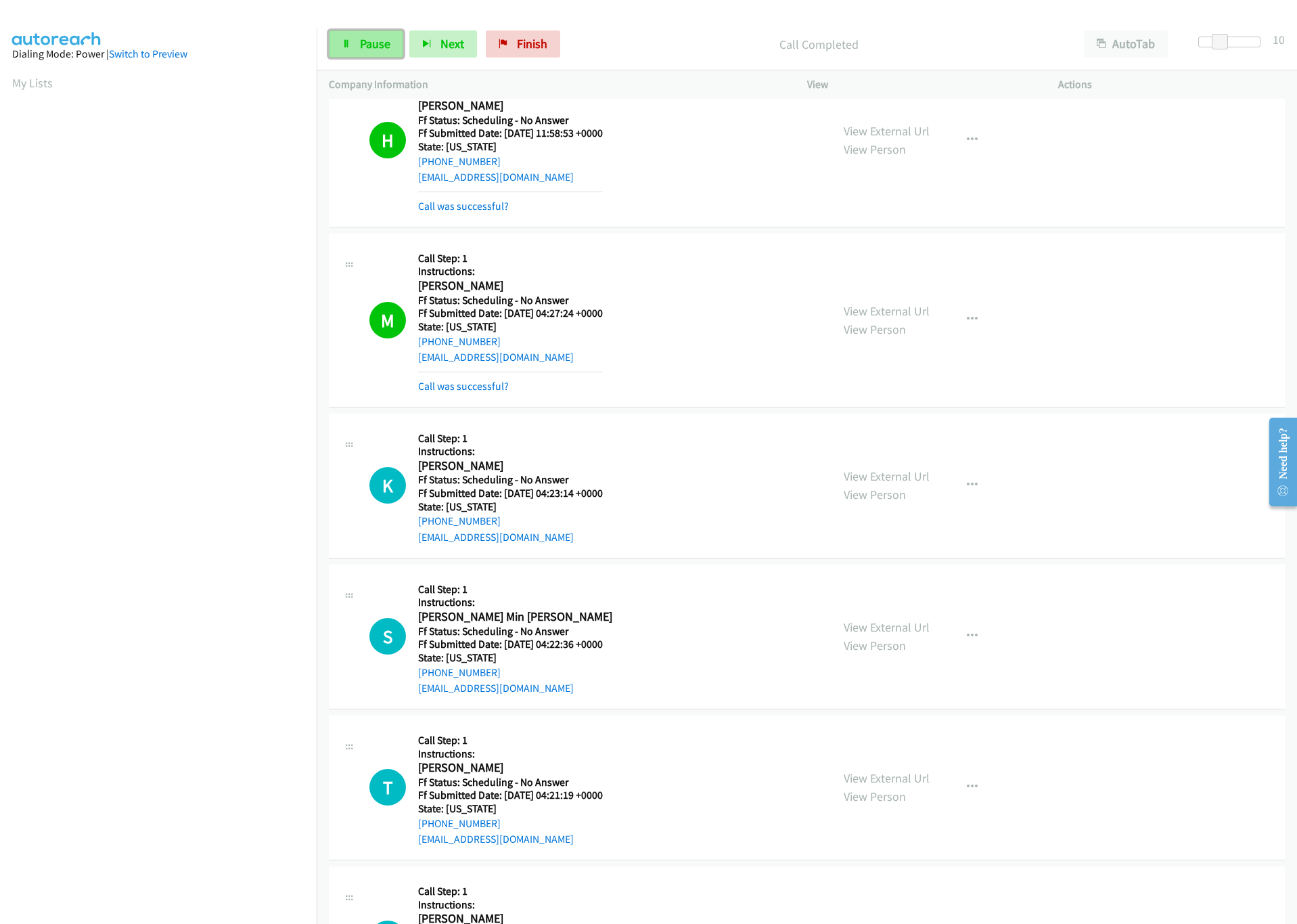
click at [358, 40] on link "Pause" at bounding box center [366, 44] width 75 height 27
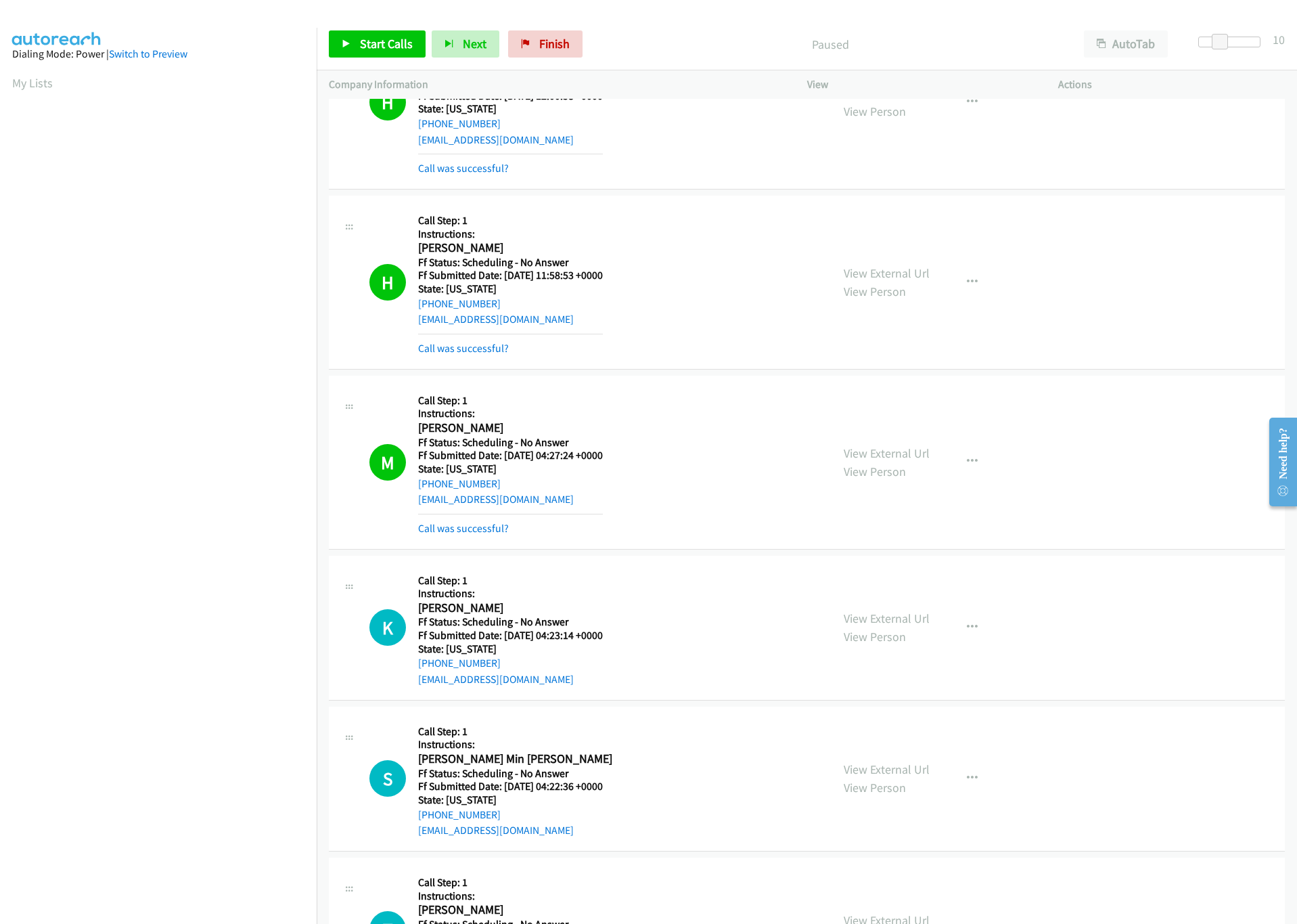
scroll to position [2262, 0]
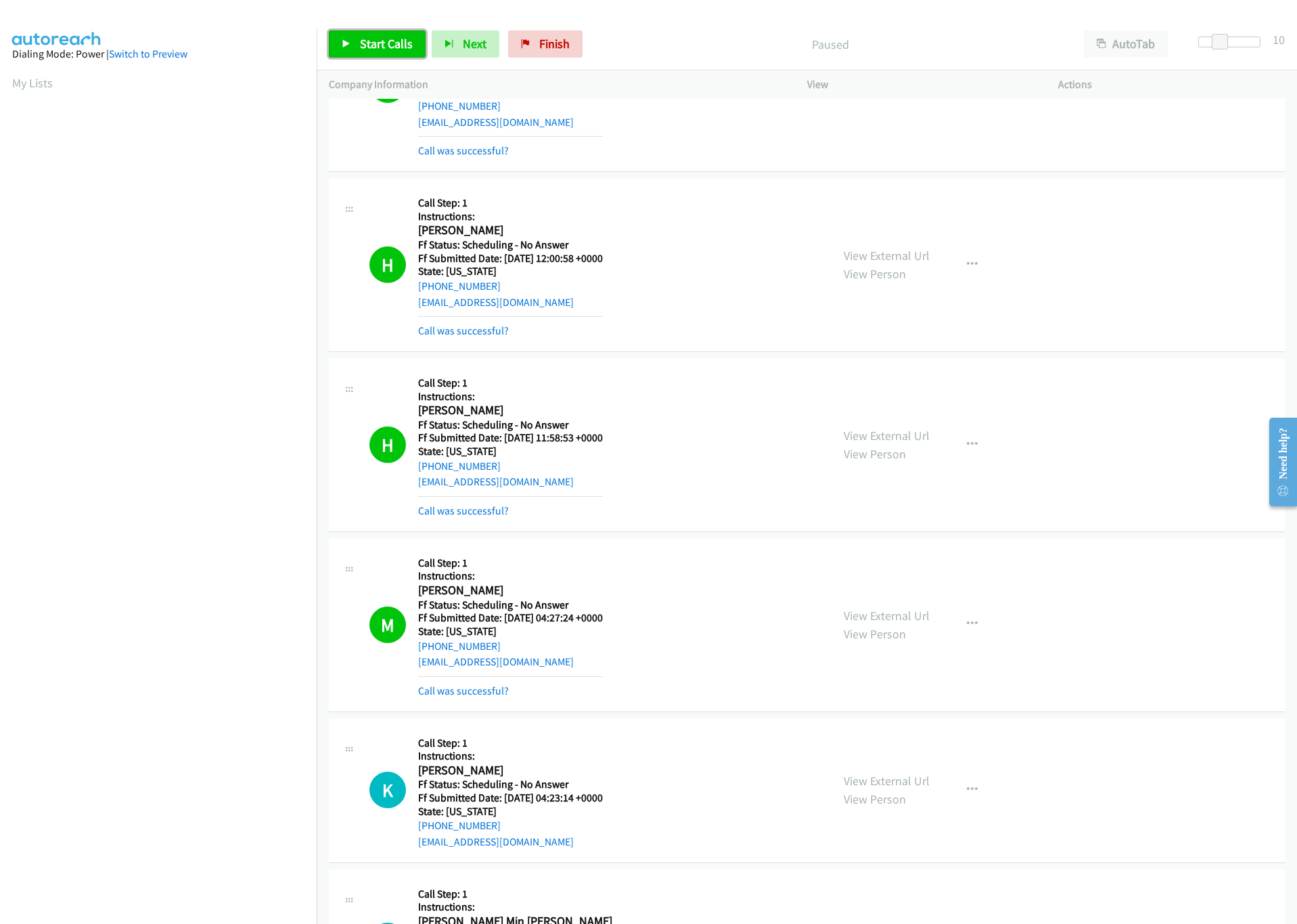
drag, startPoint x: 382, startPoint y: 49, endPoint x: 369, endPoint y: 65, distance: 20.6
click at [382, 49] on span "Start Calls" at bounding box center [386, 43] width 53 height 15
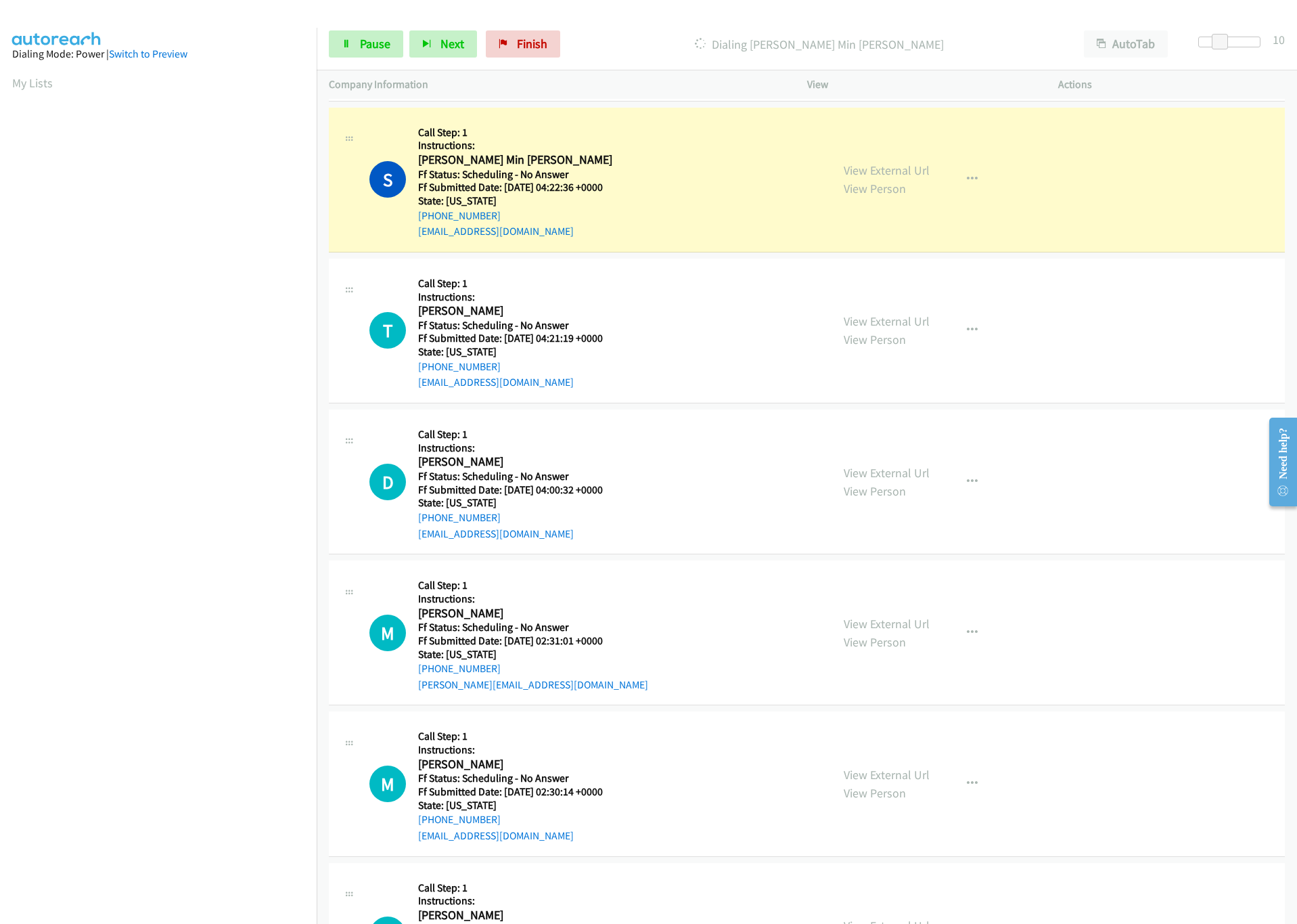
scroll to position [3074, 0]
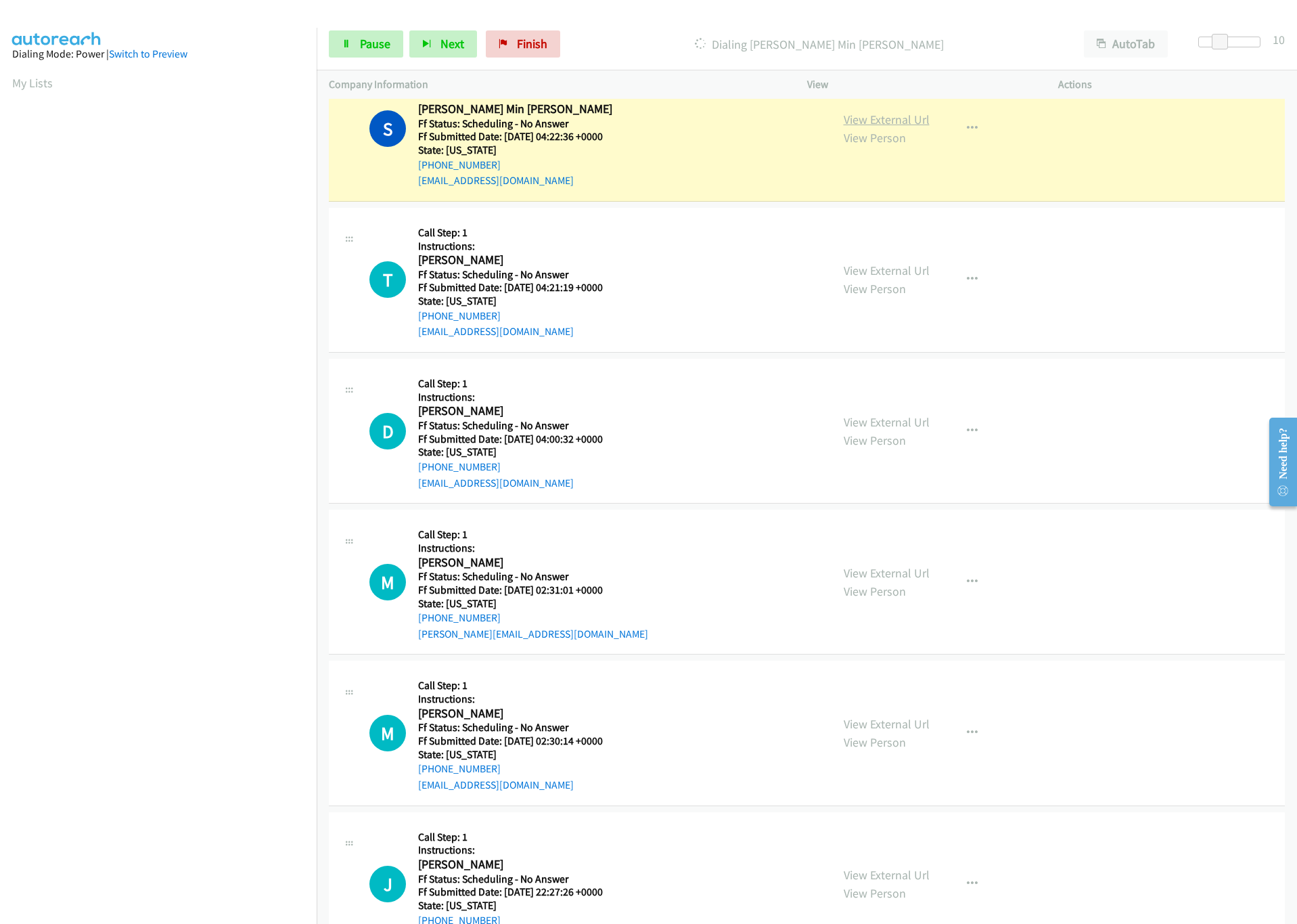
click at [888, 124] on link "View External Url" at bounding box center [887, 119] width 86 height 15
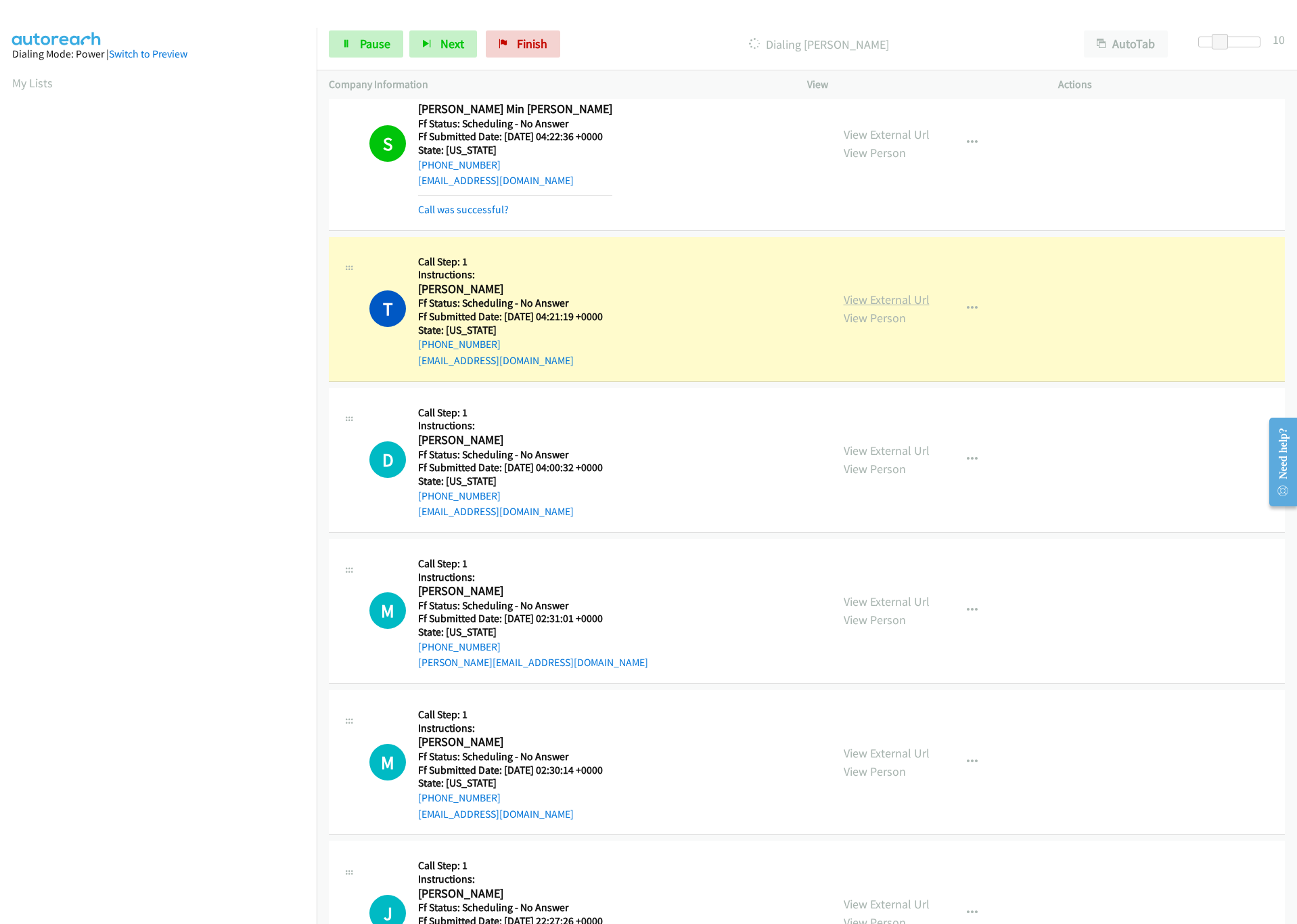
click at [851, 308] on link "View External Url" at bounding box center [887, 299] width 86 height 15
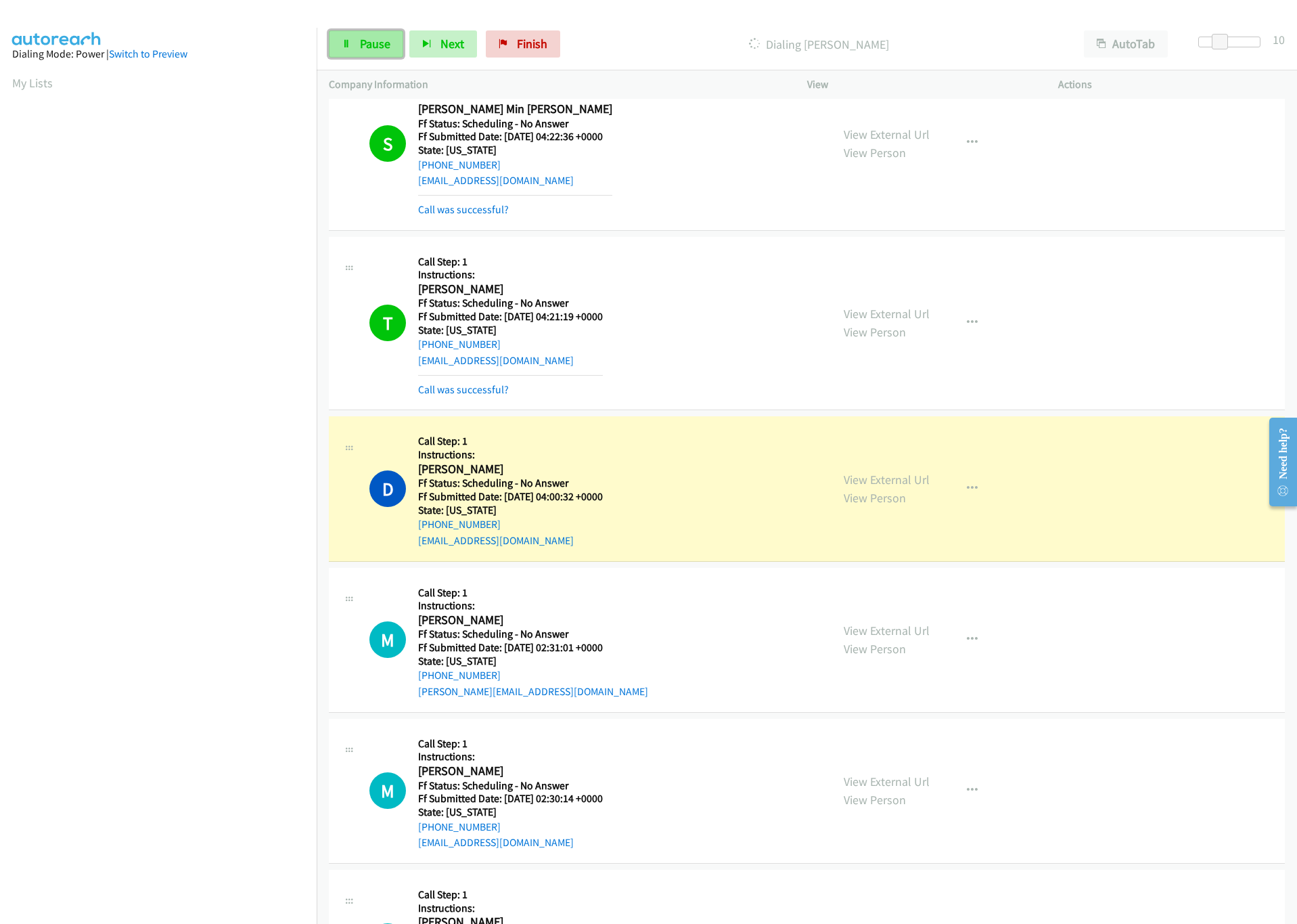
click at [388, 47] on span "Pause" at bounding box center [376, 43] width 31 height 15
click at [908, 487] on link "View External Url" at bounding box center [887, 479] width 86 height 15
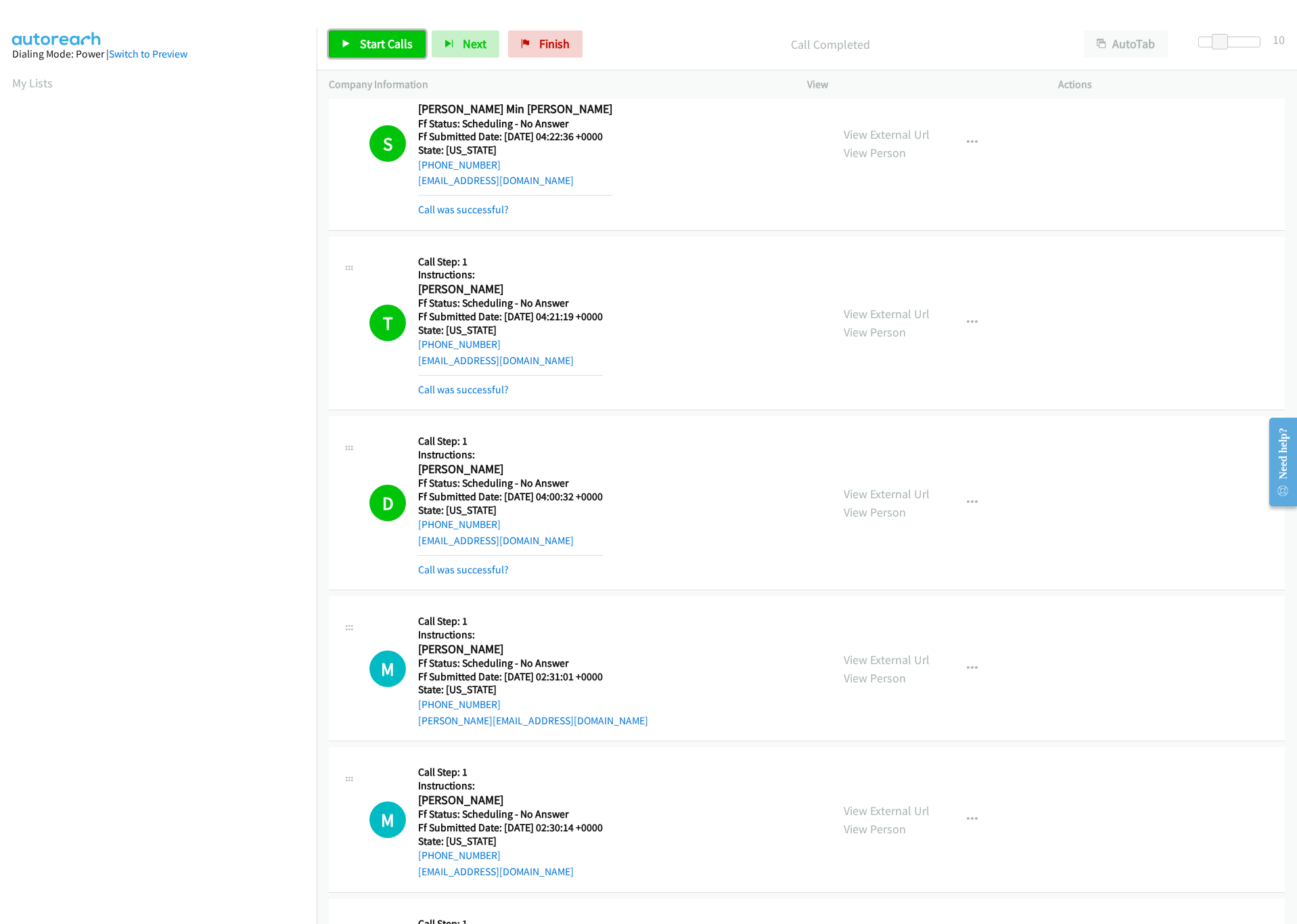
click at [366, 49] on span "Start Calls" at bounding box center [386, 43] width 53 height 15
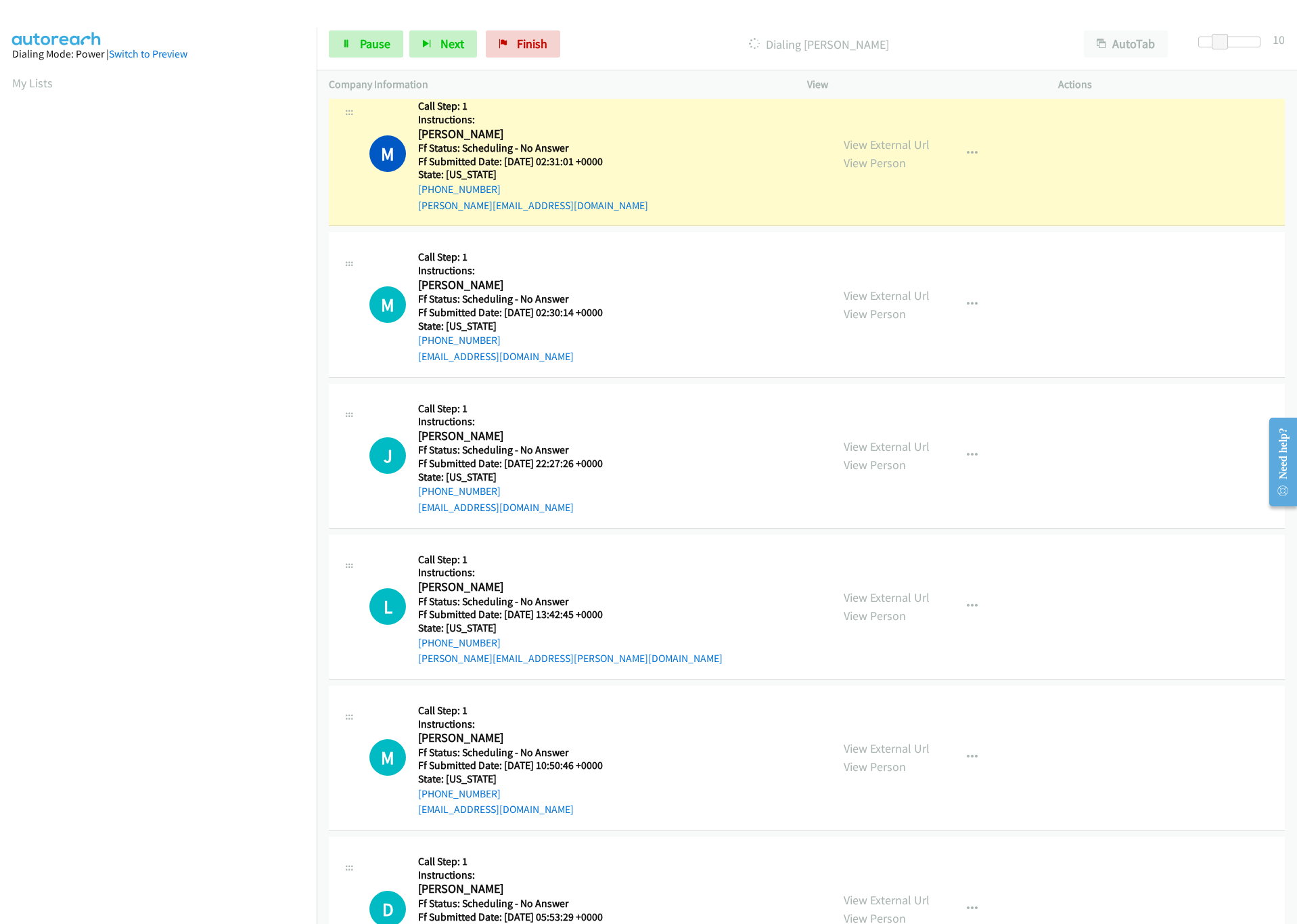
scroll to position [3552, 0]
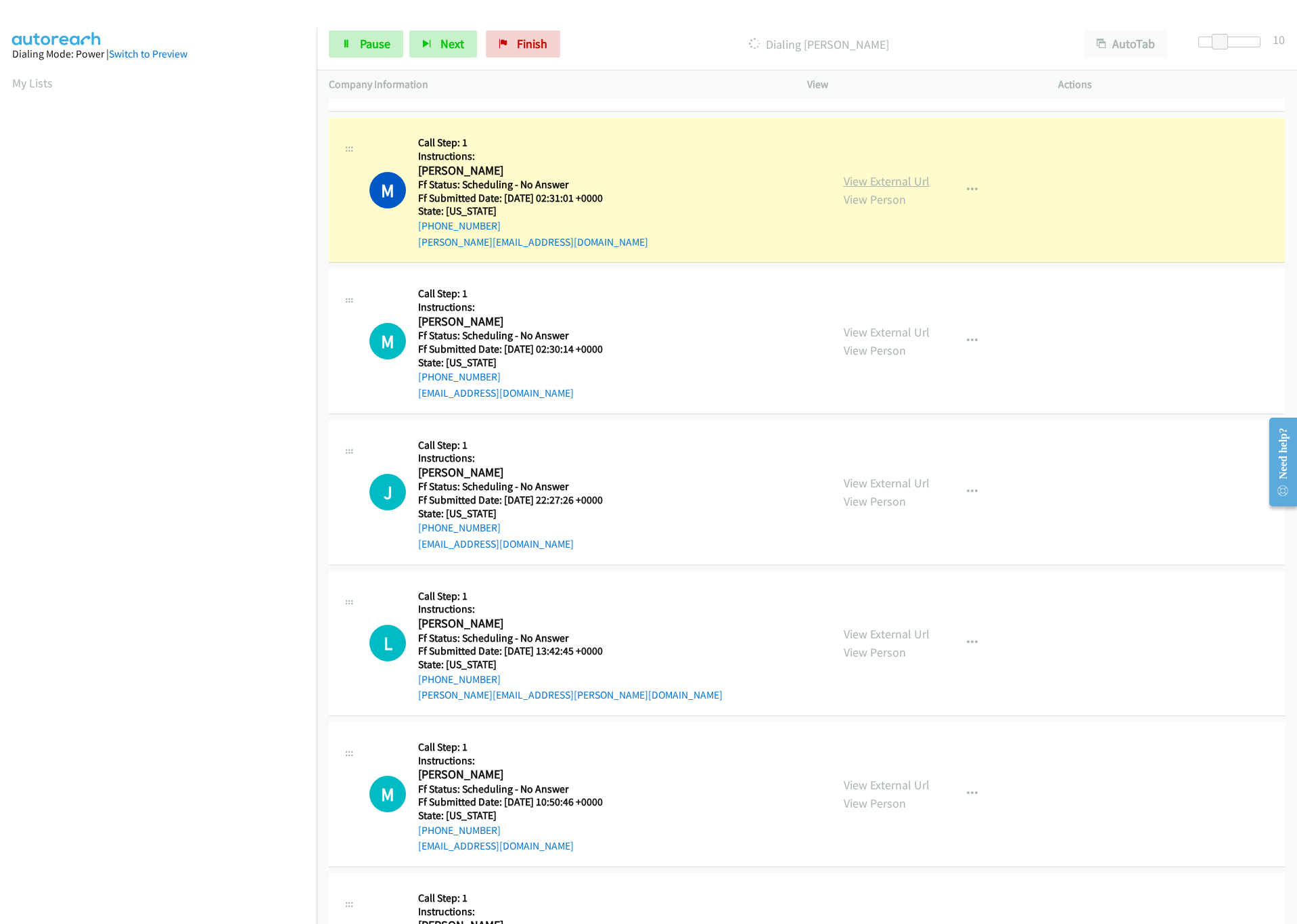
click at [878, 189] on link "View External Url" at bounding box center [887, 181] width 86 height 15
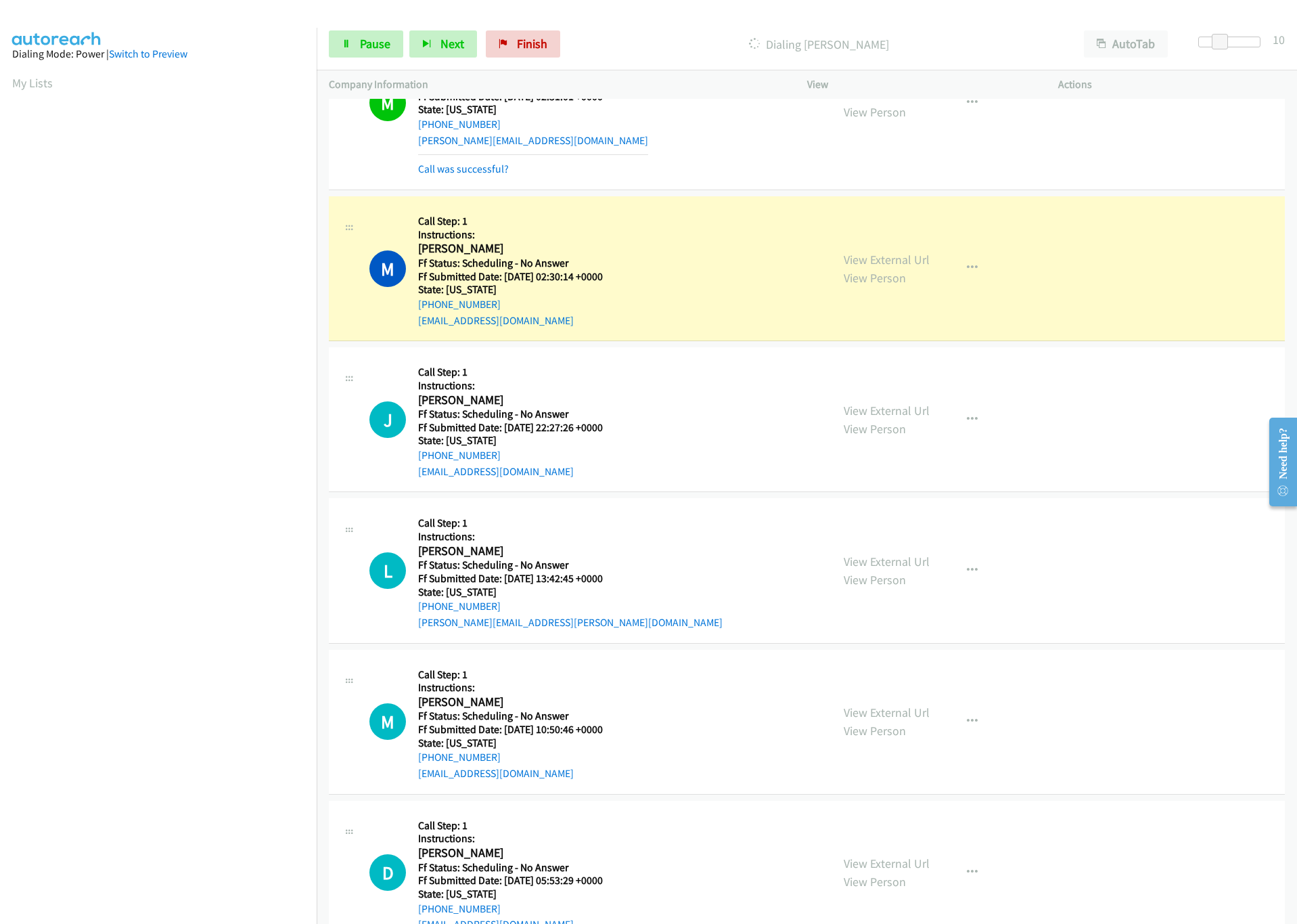
scroll to position [3755, 0]
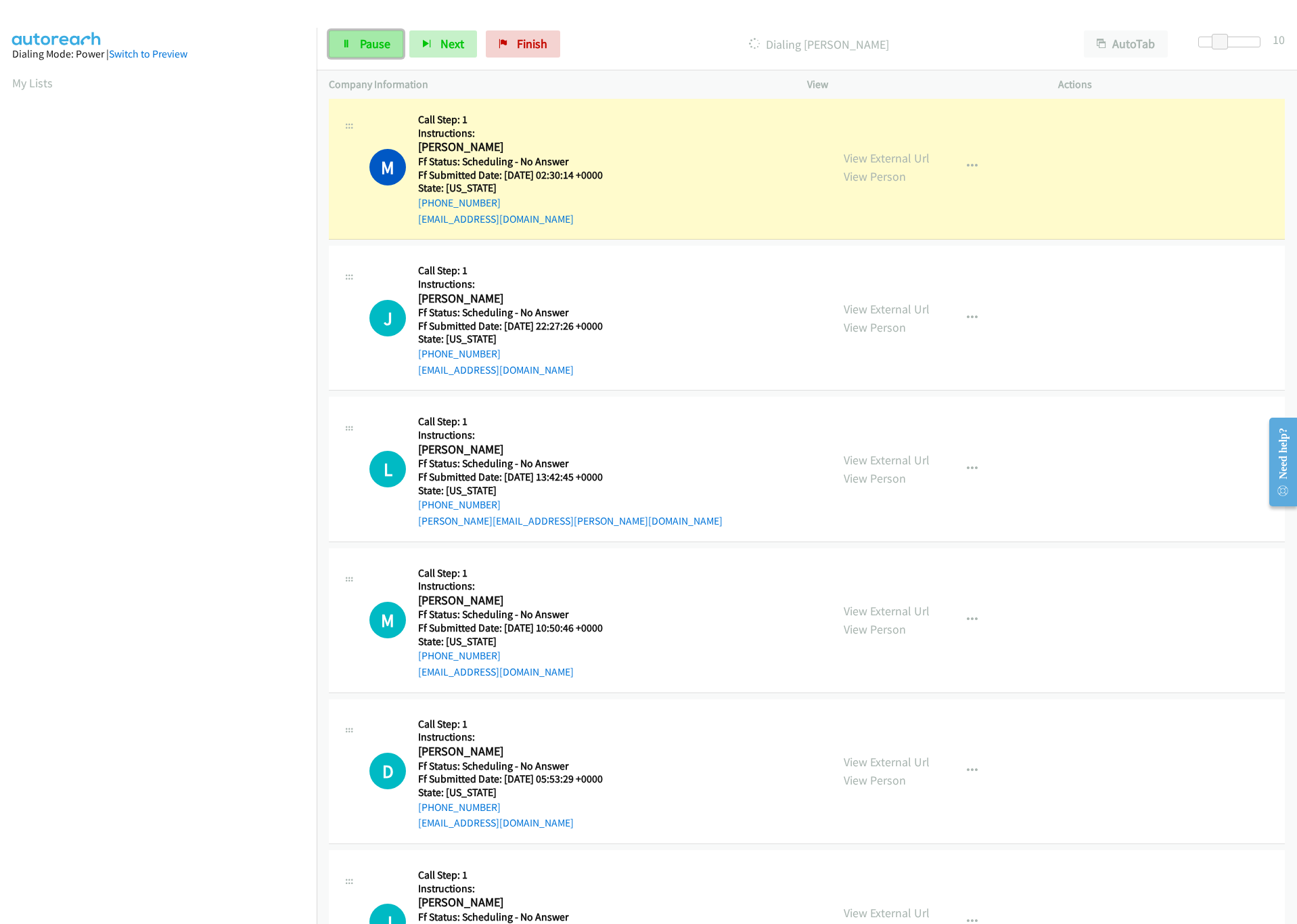
click at [349, 53] on link "Pause" at bounding box center [366, 44] width 75 height 27
click at [881, 166] on link "View External Url" at bounding box center [887, 158] width 86 height 15
